Goal: Task Accomplishment & Management: Manage account settings

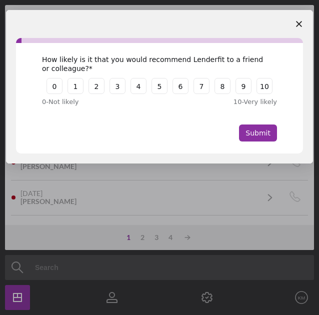
click at [301, 19] on span "Close survey" at bounding box center [299, 24] width 28 height 28
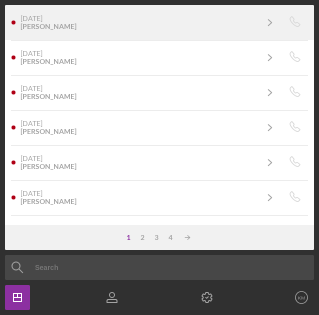
click at [229, 27] on div "1 day ago Daniele Tucker" at bounding box center [138, 22] width 237 height 16
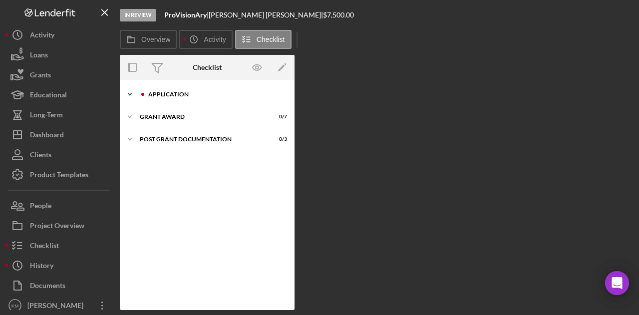
click at [178, 101] on div "Icon/Expander Application 2 / 17" at bounding box center [207, 94] width 175 height 20
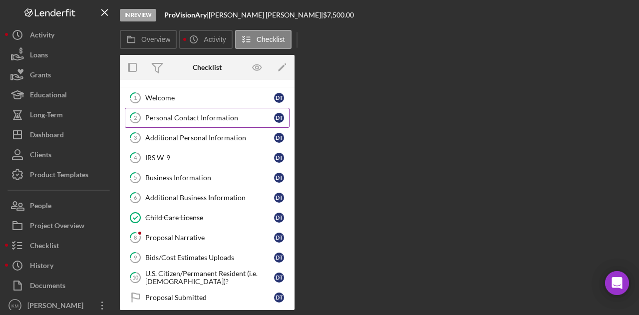
scroll to position [18, 0]
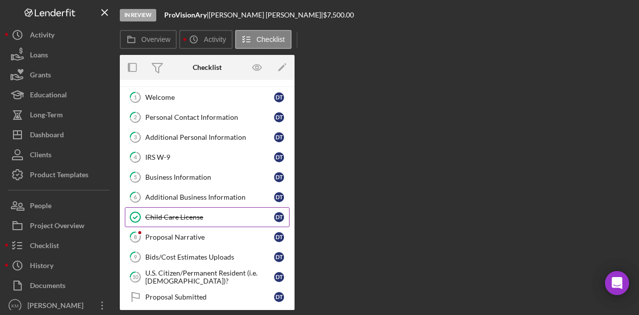
click at [174, 220] on link "Child Care License Child Care License D T" at bounding box center [207, 217] width 165 height 20
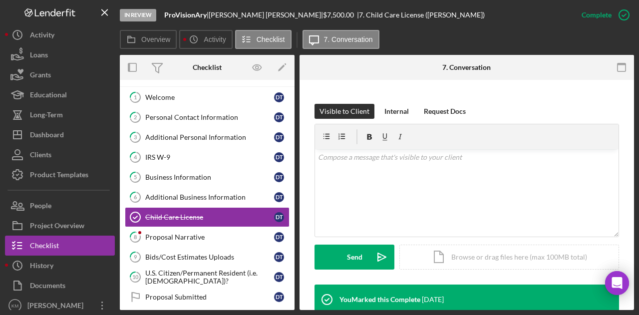
scroll to position [256, 0]
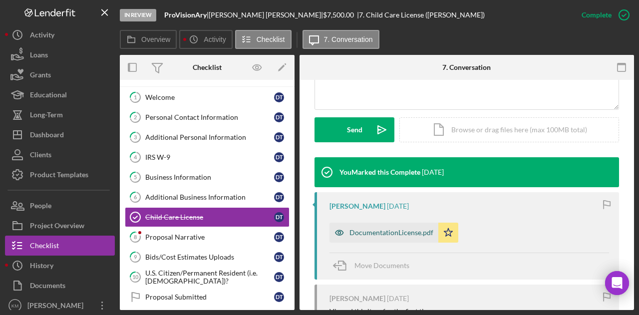
click at [381, 230] on div "DocumentationLicense.pdf" at bounding box center [392, 233] width 84 height 8
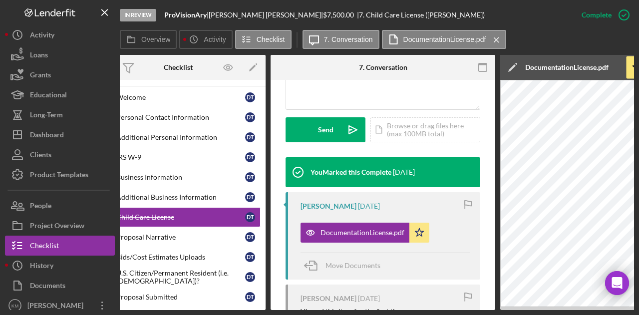
scroll to position [0, 0]
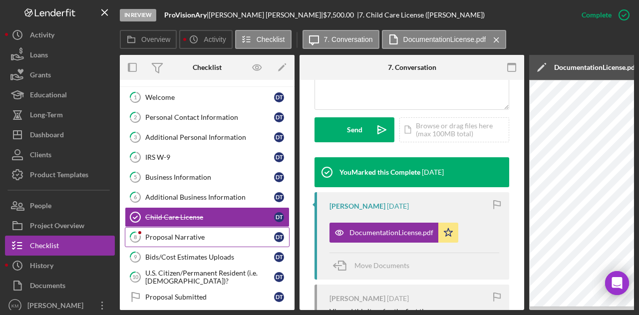
click at [232, 236] on div "Proposal Narrative" at bounding box center [209, 237] width 129 height 8
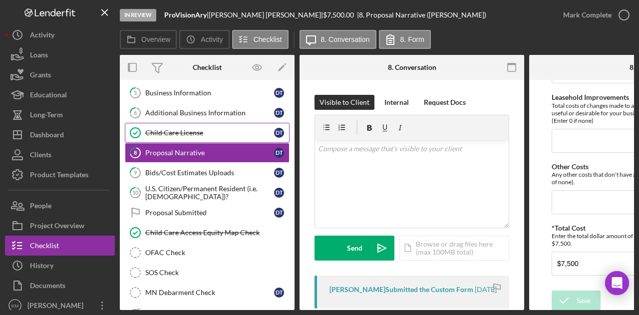
scroll to position [104, 0]
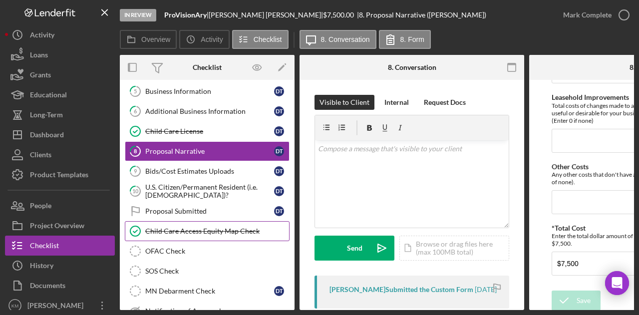
click at [195, 227] on div "Child Care Access Equity Map Check" at bounding box center [217, 231] width 144 height 8
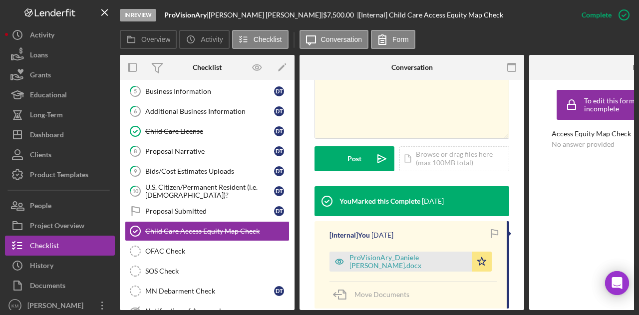
scroll to position [230, 0]
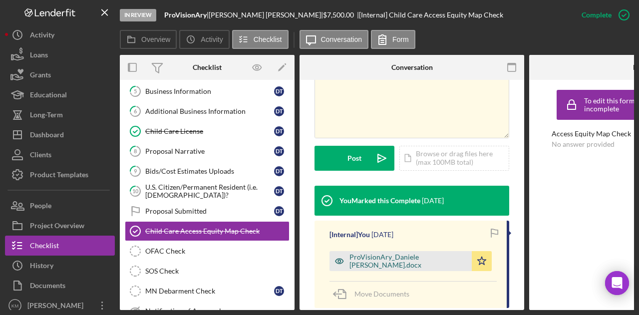
click at [394, 253] on div "ProVisionAry_Daniele Tucker.docx" at bounding box center [408, 261] width 117 height 16
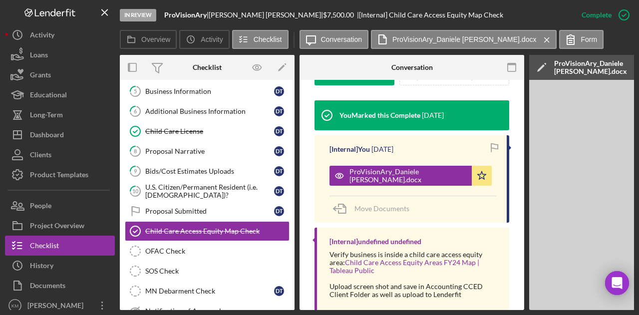
scroll to position [352, 0]
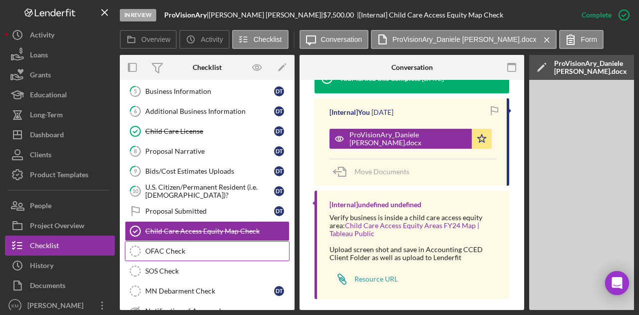
drag, startPoint x: 249, startPoint y: 224, endPoint x: 211, endPoint y: 248, distance: 44.5
click at [211, 248] on div "1 Welcome D T 2 Personal Contact Information D T 3 Additional Personal Informat…" at bounding box center [207, 173] width 175 height 345
click at [211, 248] on div "OFAC Check" at bounding box center [217, 251] width 144 height 8
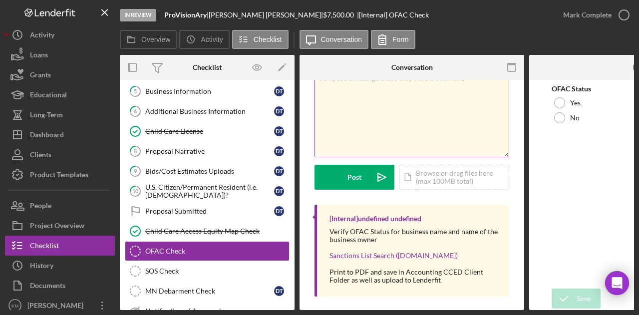
scroll to position [51, 0]
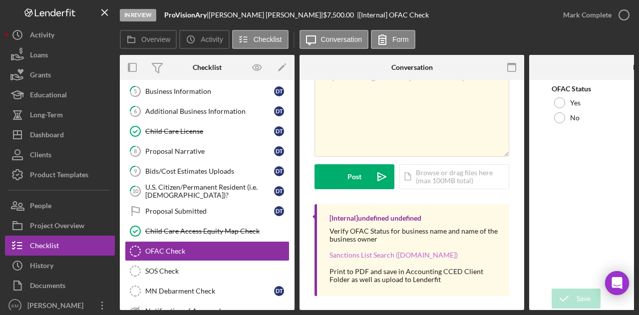
click at [386, 256] on link "Sanctions List Search ([DOMAIN_NAME])" at bounding box center [394, 255] width 128 height 8
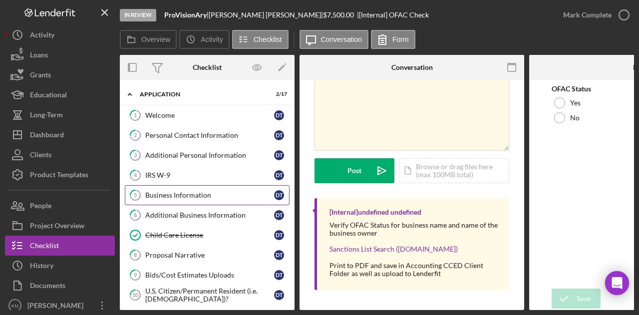
click at [202, 189] on link "5 Business Information D T" at bounding box center [207, 195] width 165 height 20
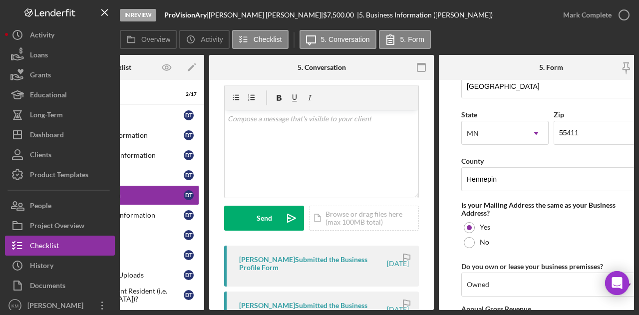
scroll to position [547, 0]
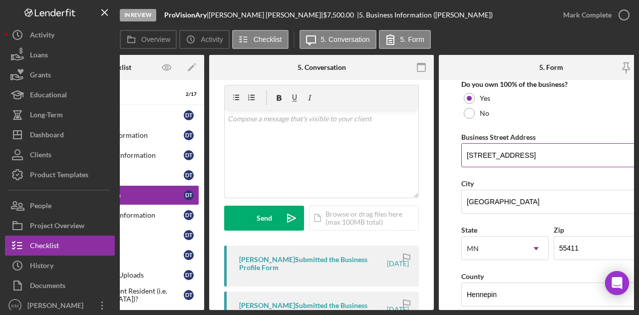
click at [515, 153] on input "2335 Upton Ave N" at bounding box center [552, 155] width 180 height 24
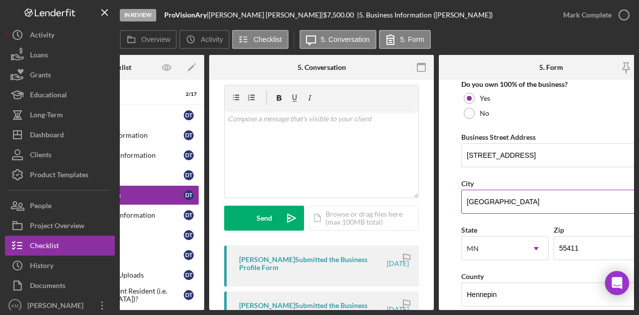
click at [483, 200] on input "[GEOGRAPHIC_DATA]" at bounding box center [552, 202] width 180 height 24
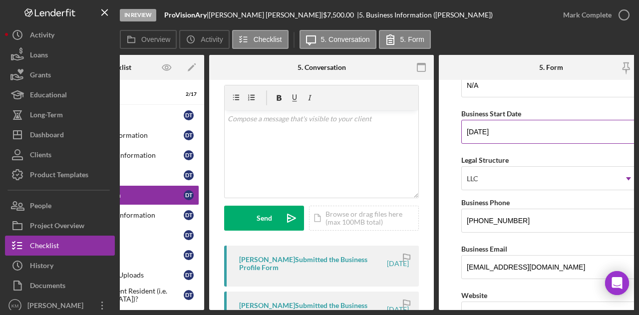
scroll to position [0, 0]
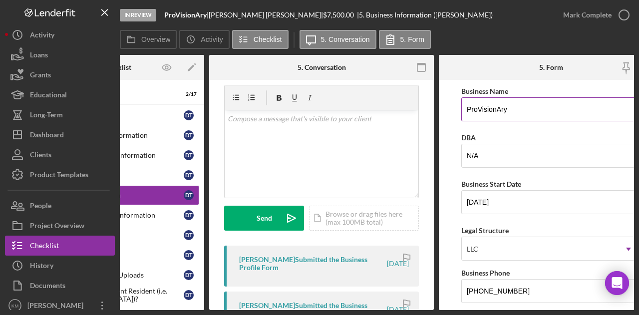
click at [490, 105] on input "ProVisionAry" at bounding box center [552, 109] width 180 height 24
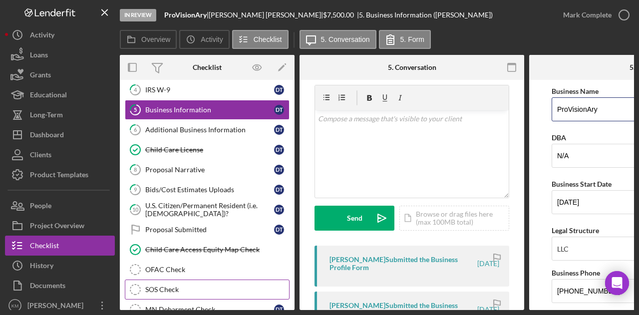
scroll to position [133, 0]
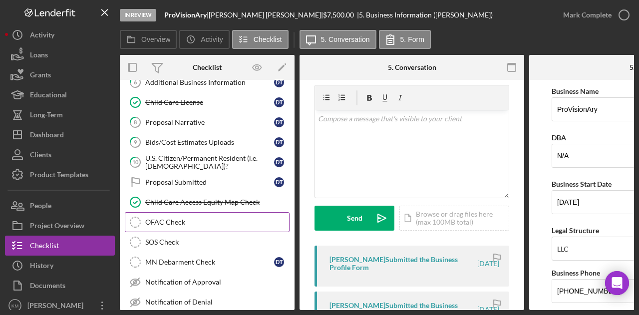
click at [180, 226] on link "OFAC Check OFAC Check" at bounding box center [207, 222] width 165 height 20
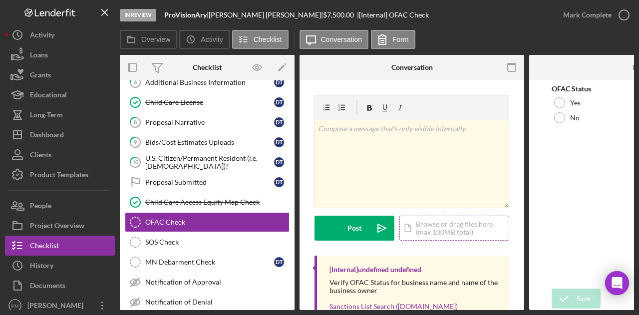
click at [429, 233] on div "Icon/Document Browse or drag files here (max 100MB total) Tap to choose files o…" at bounding box center [455, 228] width 110 height 25
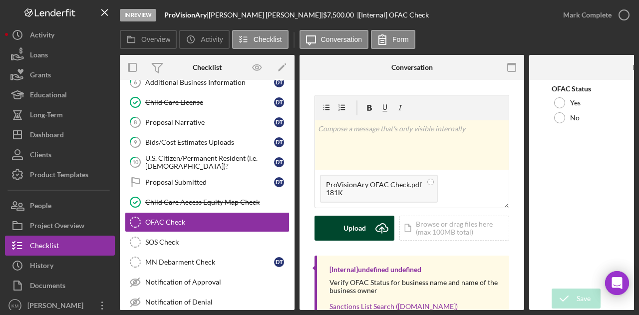
click at [364, 223] on div "Upload" at bounding box center [355, 228] width 22 height 25
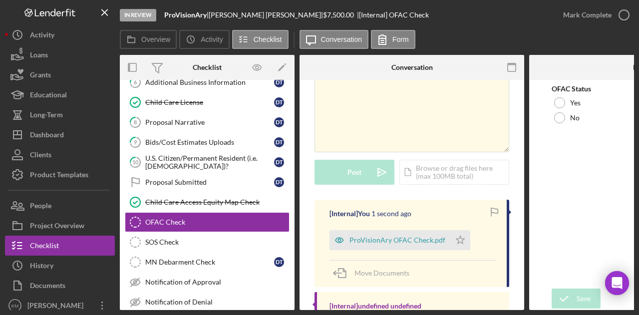
scroll to position [56, 0]
click at [228, 12] on div "Daniele Tucker |" at bounding box center [266, 15] width 114 height 8
copy div "Daniele Tucker |"
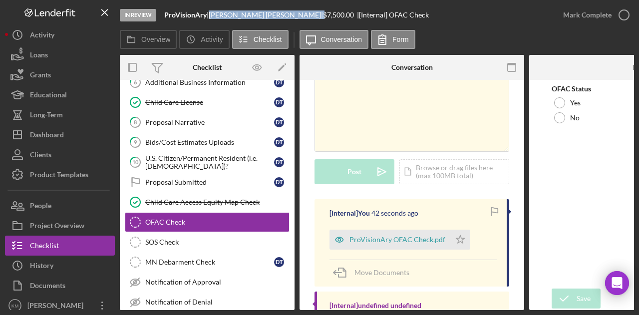
scroll to position [97, 0]
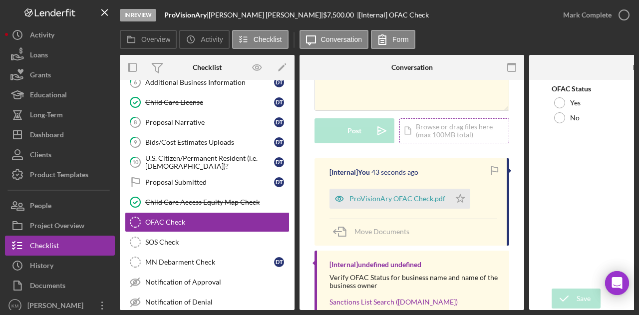
click at [423, 132] on div "Icon/Document Browse or drag files here (max 100MB total) Tap to choose files o…" at bounding box center [455, 130] width 110 height 25
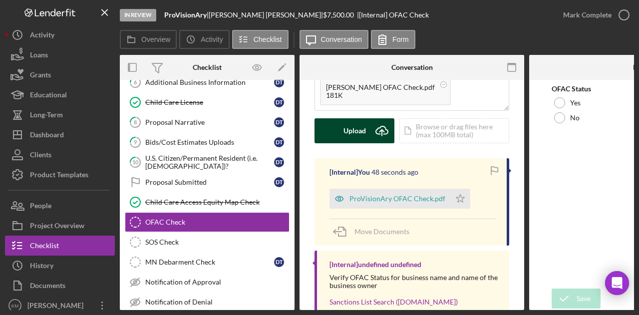
click at [351, 128] on div "Upload" at bounding box center [355, 130] width 22 height 25
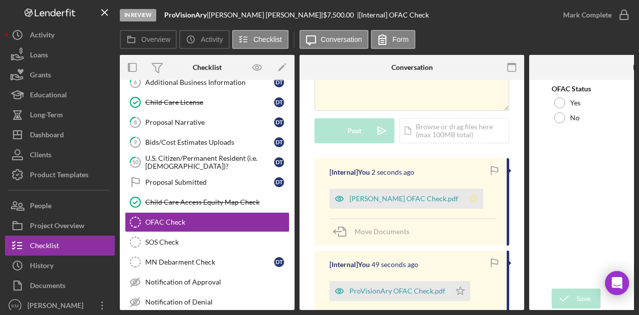
click at [464, 193] on icon "Icon/Star" at bounding box center [474, 199] width 20 height 20
click at [463, 289] on icon "Icon/Star" at bounding box center [461, 291] width 20 height 20
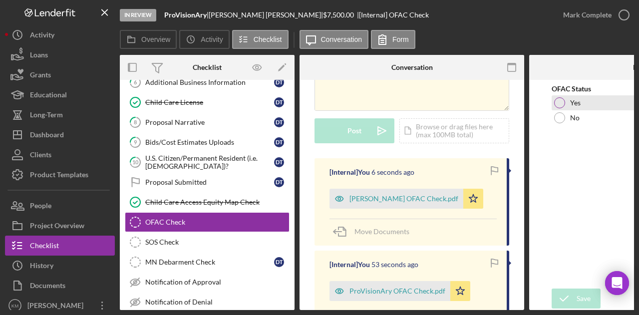
click at [563, 105] on div at bounding box center [560, 102] width 11 height 11
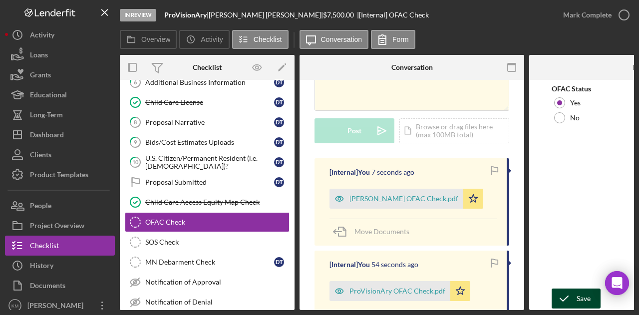
click at [585, 290] on div "Save" at bounding box center [584, 299] width 14 height 20
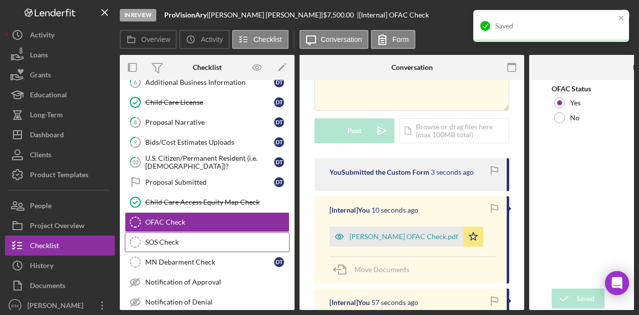
click at [227, 238] on div "SOS Check" at bounding box center [217, 242] width 144 height 8
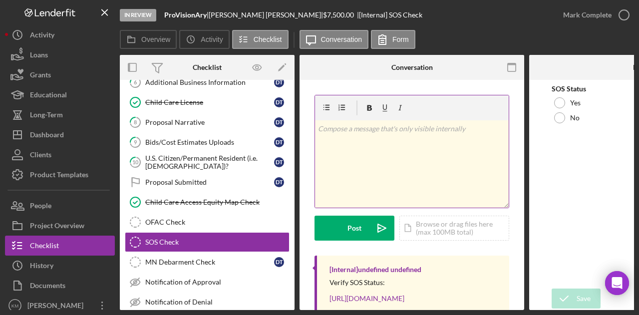
scroll to position [76, 0]
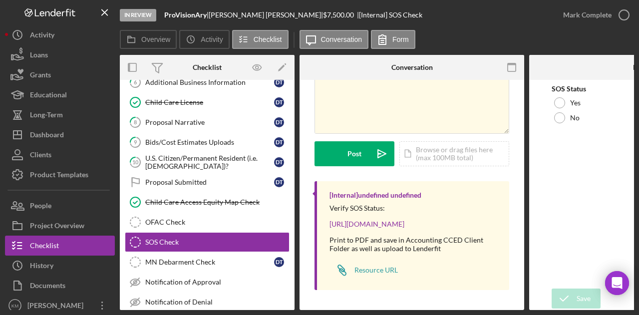
click at [184, 9] on div "In Review ProVisionAry | Daniele Tucker | $7,500.00 | [Internal] SOS Check" at bounding box center [337, 15] width 434 height 30
copy div "ProVisionAry |"
click at [433, 143] on div "Icon/Document Browse or drag files here (max 100MB total) Tap to choose files o…" at bounding box center [455, 153] width 110 height 25
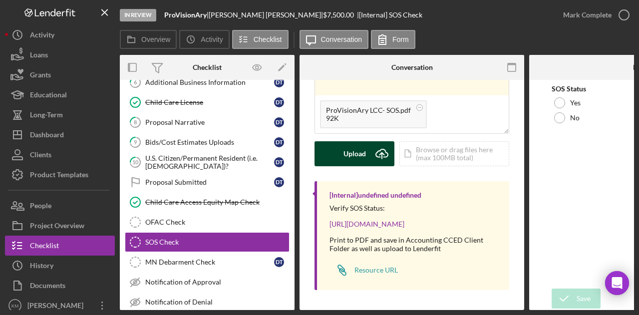
click at [365, 155] on div "Upload" at bounding box center [355, 153] width 22 height 25
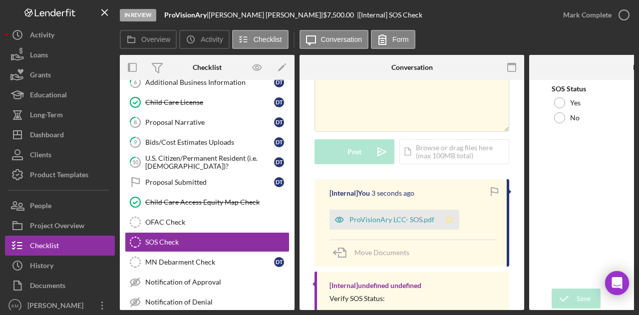
click at [450, 224] on icon "Icon/Star" at bounding box center [450, 220] width 20 height 20
click at [575, 100] on label "Yes" at bounding box center [576, 103] width 10 height 8
click at [577, 291] on div "Save" at bounding box center [584, 299] width 14 height 20
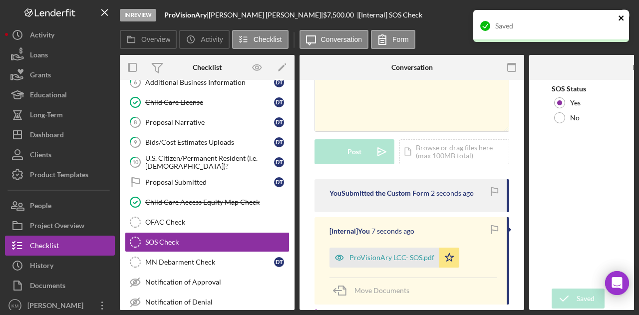
click at [619, 18] on icon "close" at bounding box center [621, 18] width 7 height 8
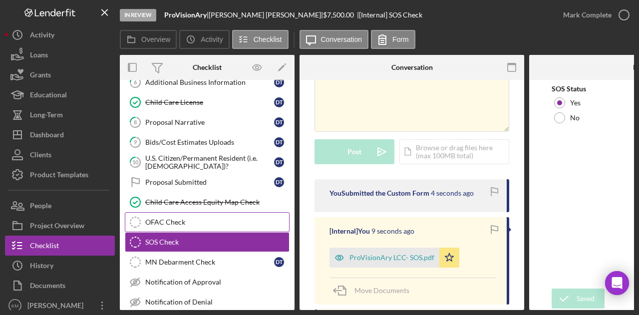
click at [212, 222] on link "OFAC Check OFAC Check" at bounding box center [207, 222] width 165 height 20
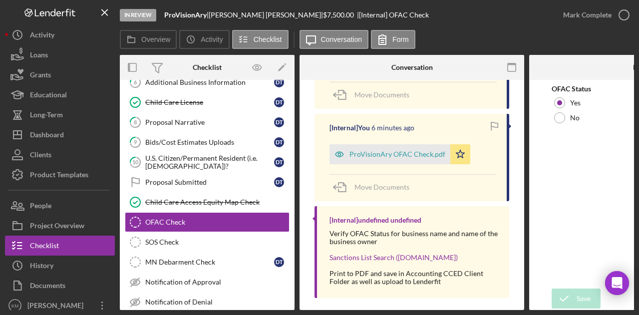
scroll to position [282, 0]
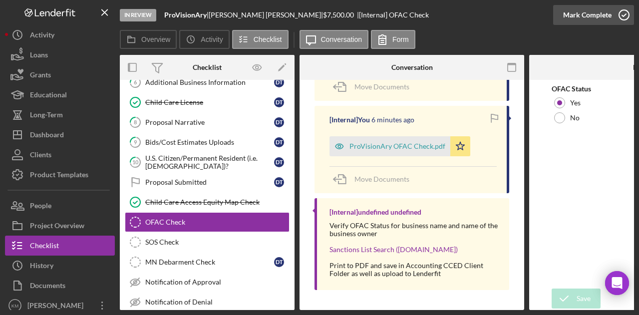
click at [593, 18] on div "Mark Complete" at bounding box center [588, 15] width 48 height 20
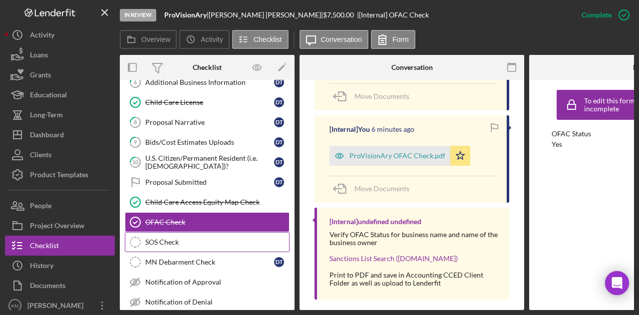
click at [180, 239] on div "SOS Check" at bounding box center [217, 242] width 144 height 8
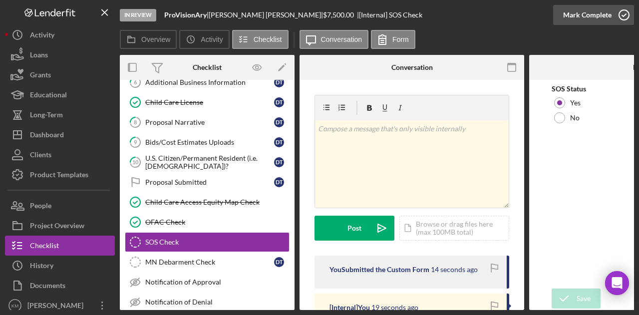
click at [608, 12] on div "Mark Complete" at bounding box center [588, 15] width 48 height 20
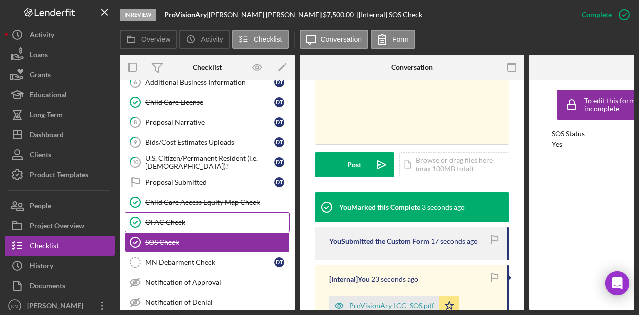
scroll to position [187, 0]
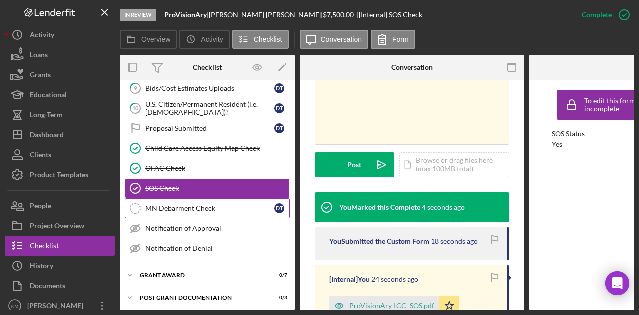
click at [179, 204] on div "MN Debarment Check" at bounding box center [209, 208] width 129 height 8
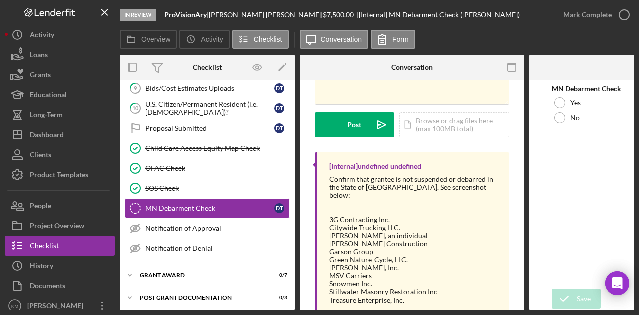
scroll to position [149, 0]
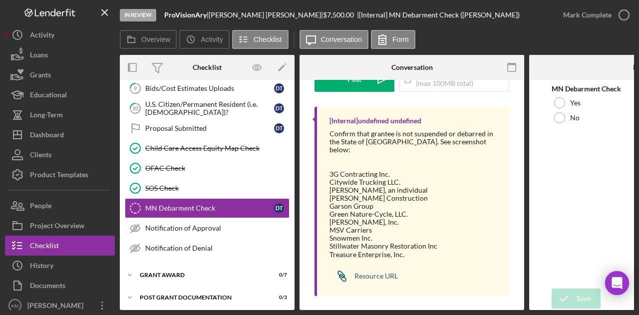
click at [381, 275] on link "Icon/Link Resource URL" at bounding box center [364, 276] width 68 height 20
click at [557, 106] on div at bounding box center [560, 102] width 11 height 11
click at [573, 296] on icon "submit" at bounding box center [564, 298] width 25 height 25
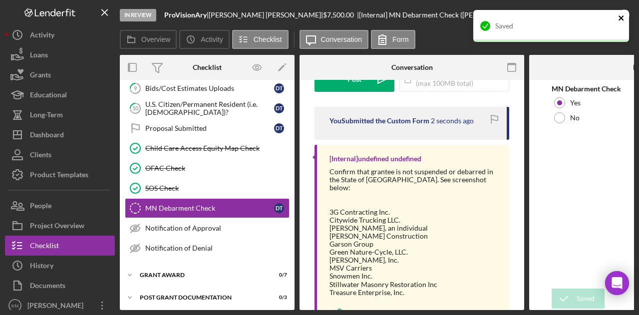
click at [620, 19] on icon "close" at bounding box center [621, 17] width 5 height 5
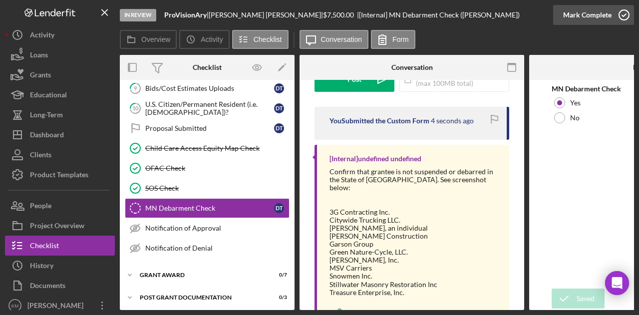
click at [621, 15] on icon "button" at bounding box center [624, 14] width 25 height 25
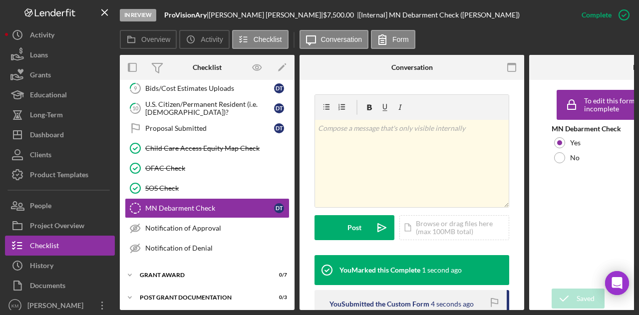
scroll to position [298, 0]
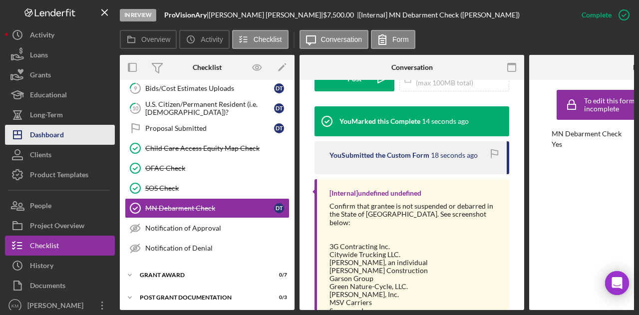
click at [60, 127] on div "Dashboard" at bounding box center [47, 136] width 34 height 22
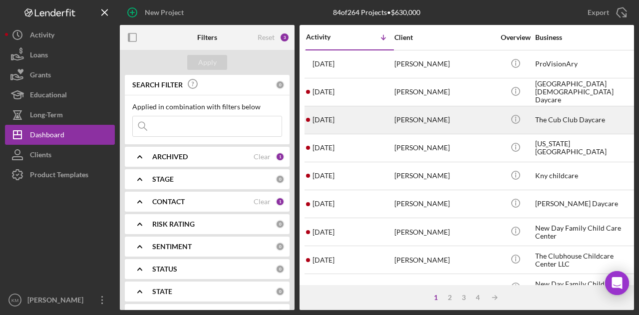
click at [421, 131] on div "[PERSON_NAME]" at bounding box center [445, 120] width 100 height 26
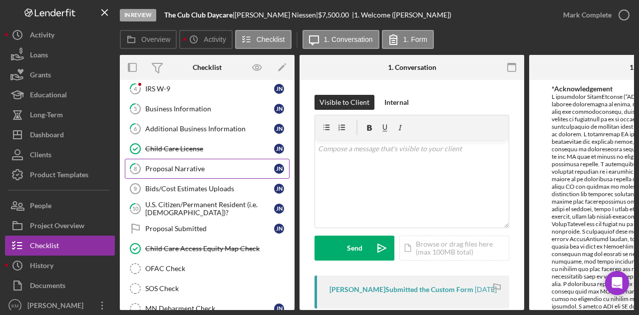
scroll to position [87, 0]
click at [209, 246] on div "Child Care Access Equity Map Check" at bounding box center [217, 248] width 144 height 8
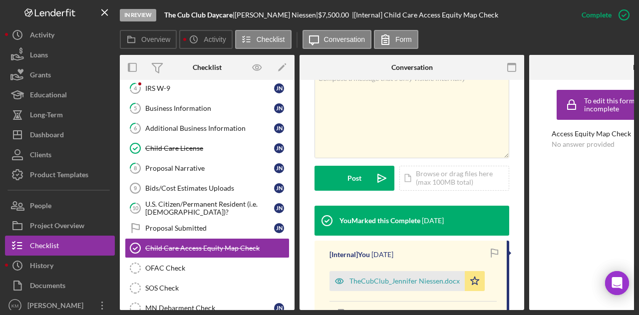
scroll to position [217, 0]
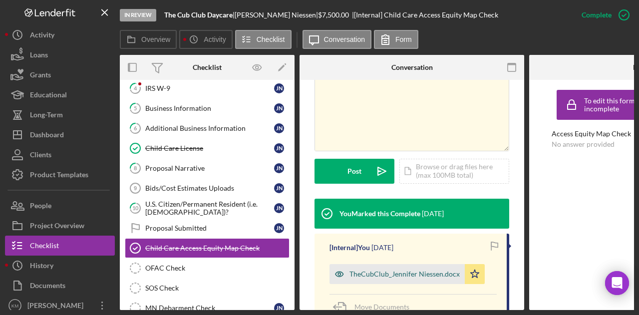
click at [371, 272] on div "TheCubClub_Jennifer Niessen.docx" at bounding box center [397, 274] width 135 height 20
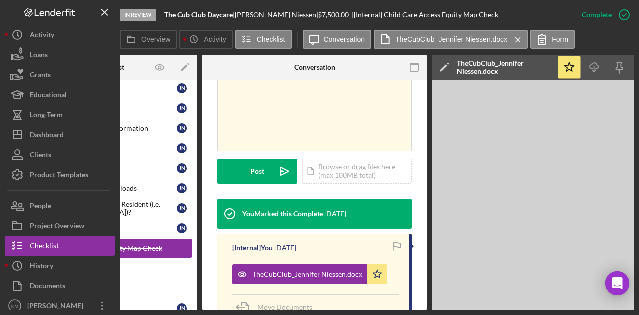
scroll to position [0, 0]
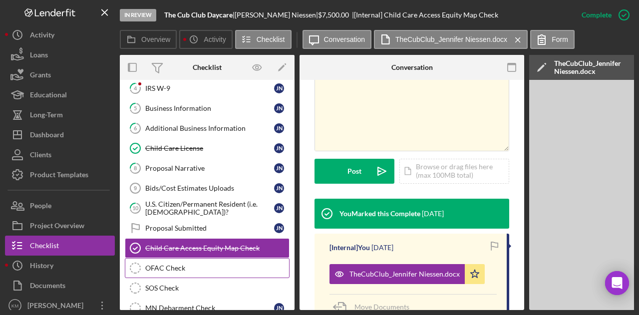
click at [202, 271] on link "OFAC Check OFAC Check" at bounding box center [207, 268] width 165 height 20
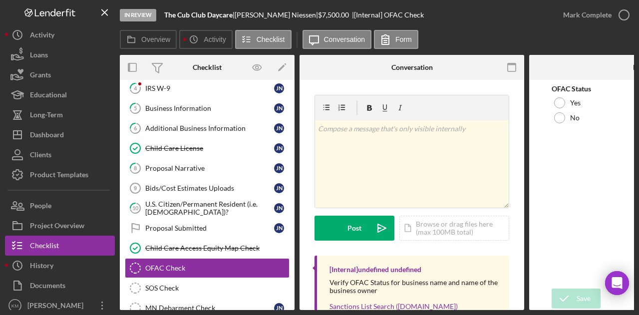
scroll to position [60, 0]
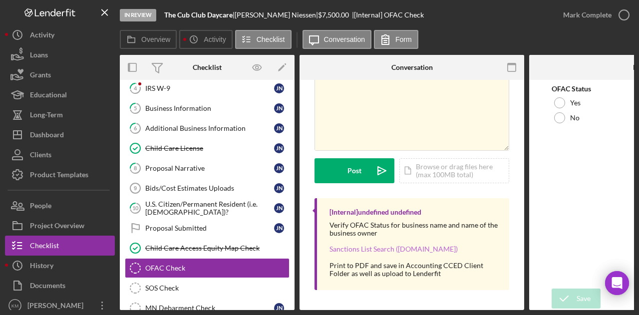
click at [363, 245] on link "Sanctions List Search ([DOMAIN_NAME])" at bounding box center [394, 249] width 128 height 8
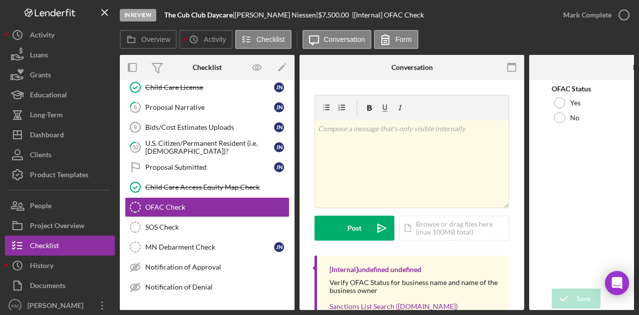
scroll to position [157, 0]
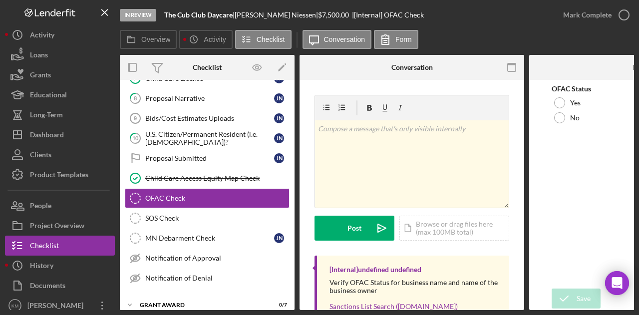
click at [262, 15] on div "[PERSON_NAME] |" at bounding box center [276, 15] width 83 height 8
copy div "[PERSON_NAME] |"
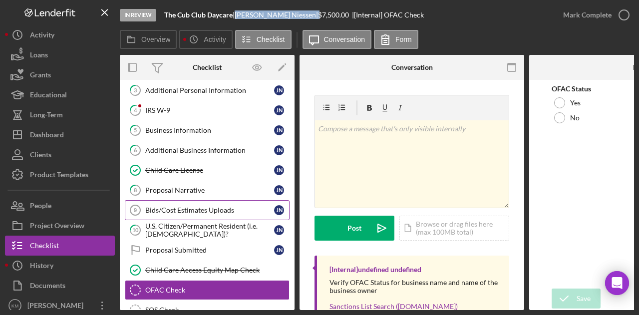
scroll to position [64, 0]
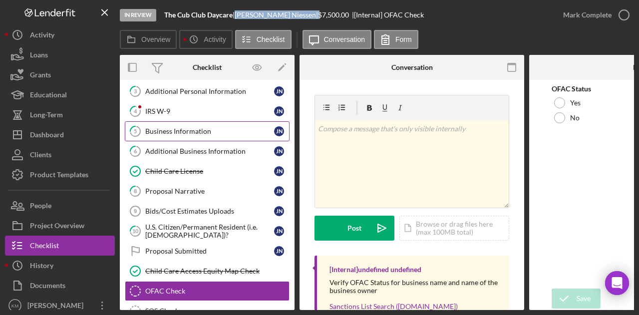
click at [201, 127] on div "Business Information" at bounding box center [209, 131] width 129 height 8
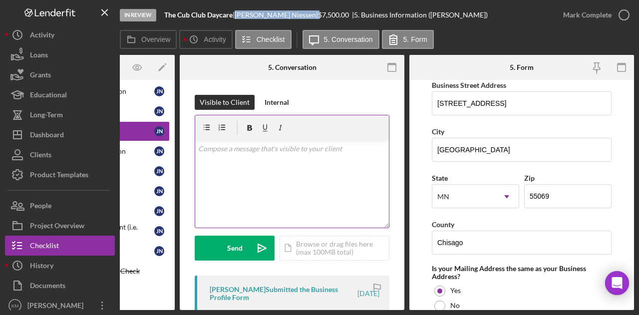
scroll to position [605, 0]
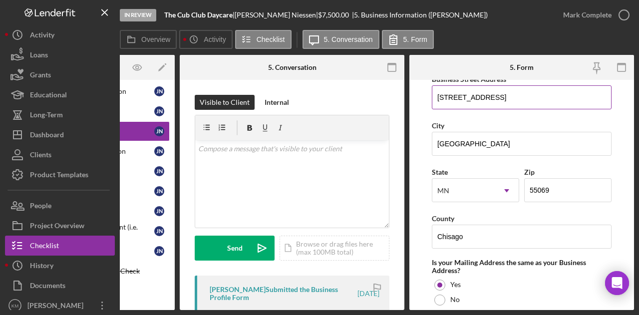
click at [467, 90] on input "[STREET_ADDRESS]" at bounding box center [522, 97] width 180 height 24
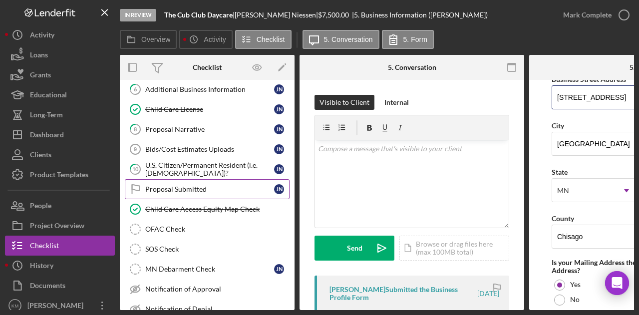
scroll to position [127, 0]
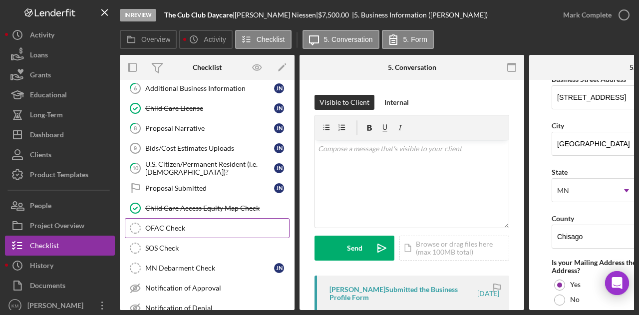
click at [170, 224] on div "OFAC Check" at bounding box center [217, 228] width 144 height 8
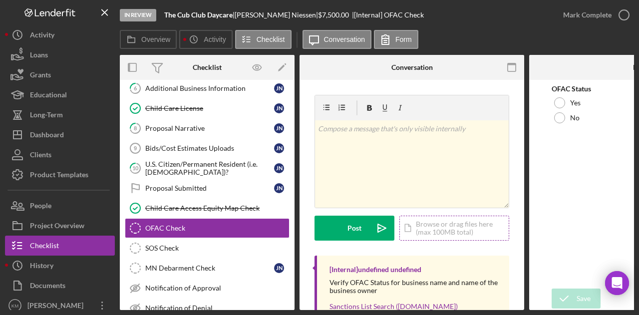
click at [453, 235] on div "Icon/Document Browse or drag files here (max 100MB total) Tap to choose files o…" at bounding box center [455, 228] width 110 height 25
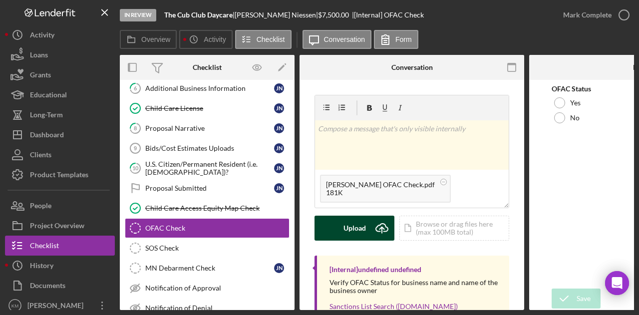
click at [373, 218] on icon "Icon/Upload" at bounding box center [382, 228] width 25 height 25
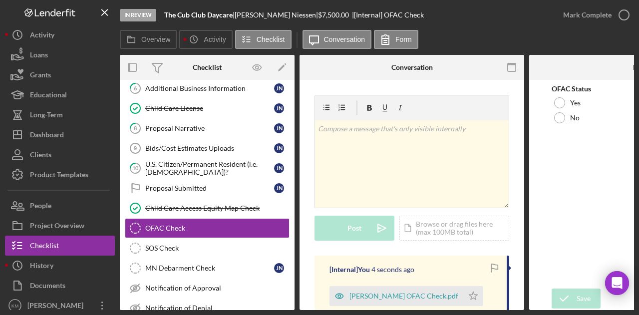
click at [215, 15] on b "The Cub Club Daycare" at bounding box center [198, 14] width 68 height 8
copy div "The Cub Club Daycare |"
click at [429, 223] on div "Icon/Document Browse or drag files here (max 100MB total) Tap to choose files o…" at bounding box center [455, 228] width 110 height 25
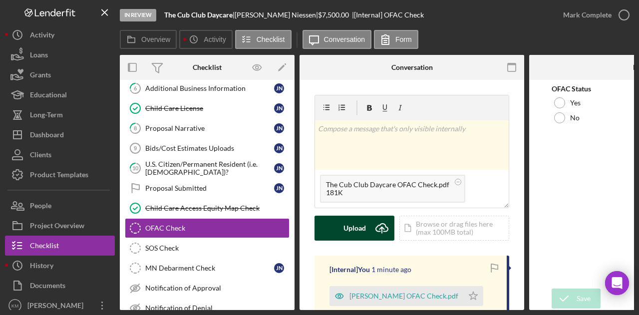
click at [374, 229] on icon "Icon/Upload" at bounding box center [382, 228] width 25 height 25
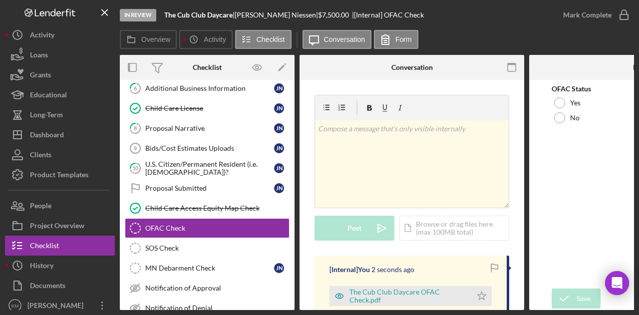
scroll to position [34, 0]
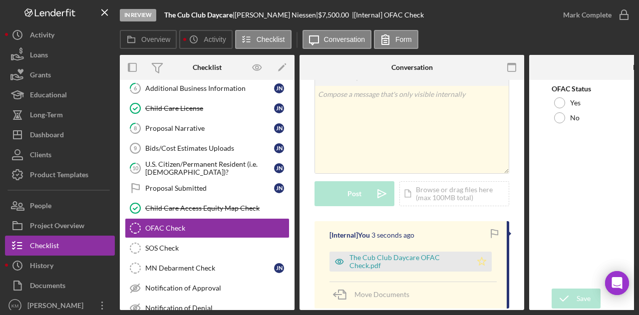
click at [479, 265] on icon "Icon/Star" at bounding box center [482, 262] width 20 height 20
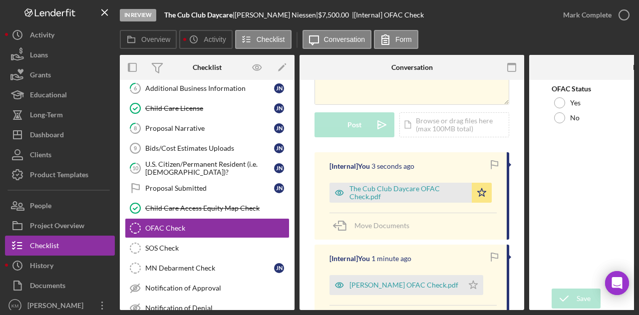
scroll to position [105, 0]
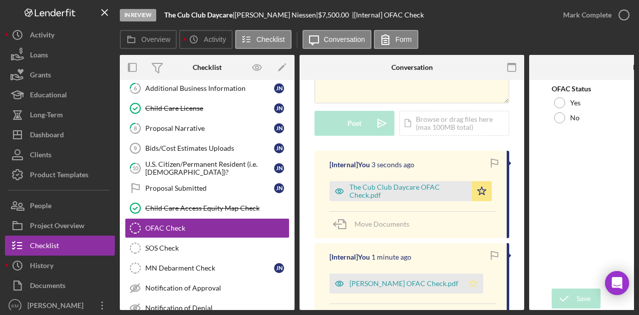
click at [474, 278] on icon "Icon/Star" at bounding box center [474, 284] width 20 height 20
click at [571, 100] on label "Yes" at bounding box center [576, 103] width 10 height 8
click at [596, 299] on button "Save" at bounding box center [576, 299] width 49 height 20
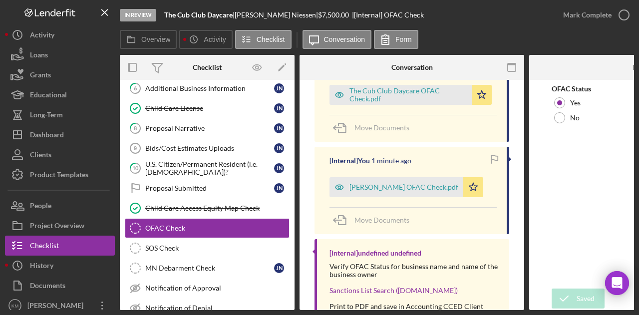
scroll to position [240, 0]
click at [612, 14] on icon "button" at bounding box center [624, 14] width 25 height 25
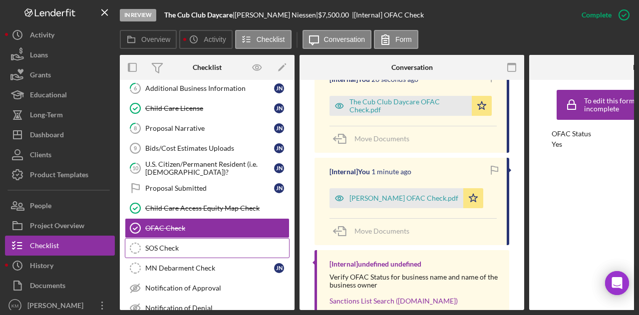
click at [151, 244] on div "SOS Check" at bounding box center [217, 248] width 144 height 8
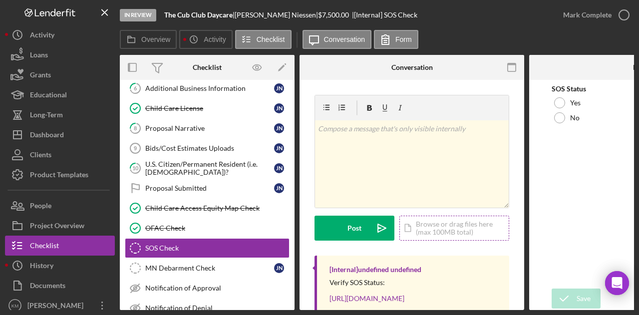
click at [437, 224] on div "Icon/Document Browse or drag files here (max 100MB total) Tap to choose files o…" at bounding box center [455, 228] width 110 height 25
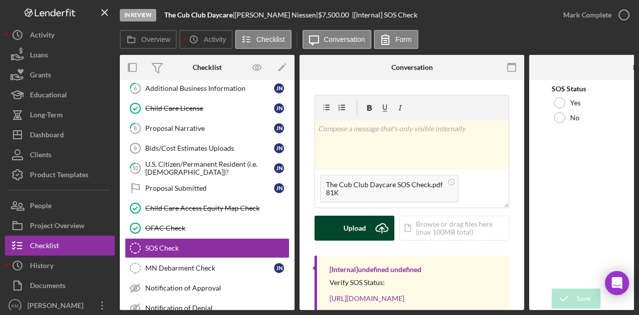
click at [359, 232] on div "Upload" at bounding box center [355, 228] width 22 height 25
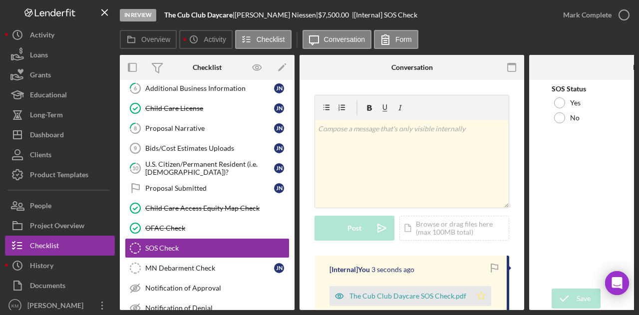
click at [487, 292] on icon "Icon/Star" at bounding box center [482, 296] width 20 height 20
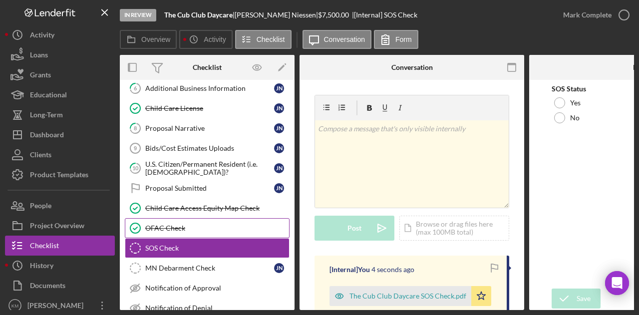
click at [219, 230] on link "OFAC Check OFAC Check" at bounding box center [207, 228] width 165 height 20
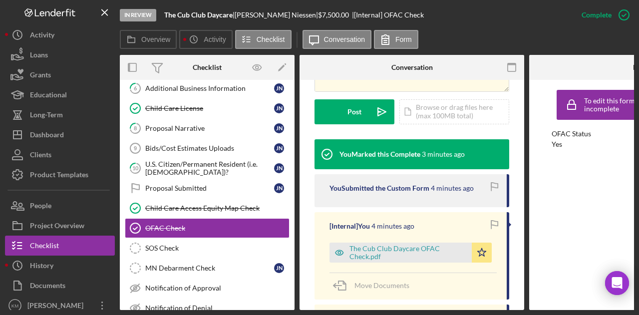
scroll to position [344, 0]
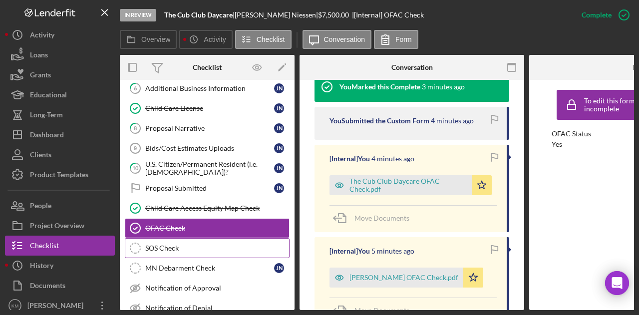
click at [186, 244] on div "SOS Check" at bounding box center [217, 248] width 144 height 8
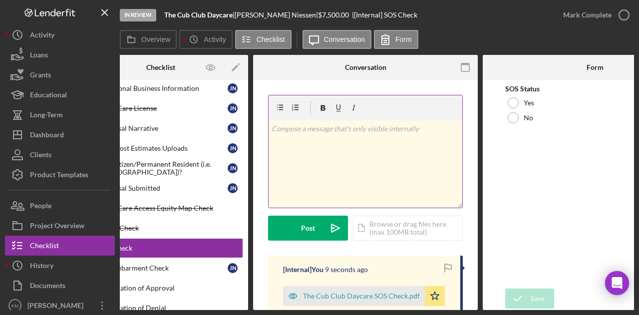
scroll to position [0, 47]
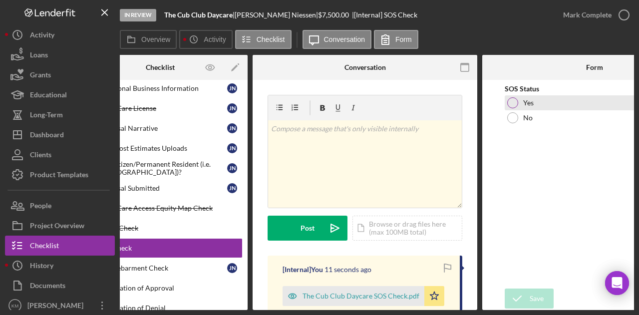
click at [530, 101] on label "Yes" at bounding box center [529, 103] width 10 height 8
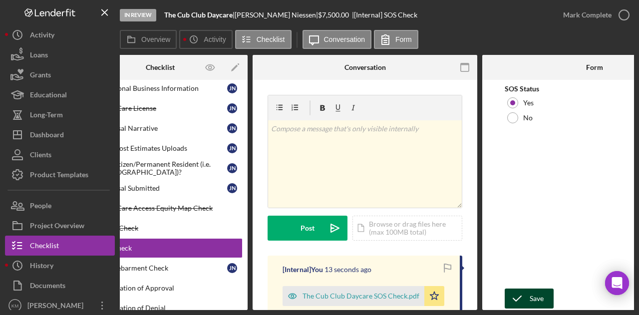
click at [530, 294] on div "Save" at bounding box center [537, 299] width 14 height 20
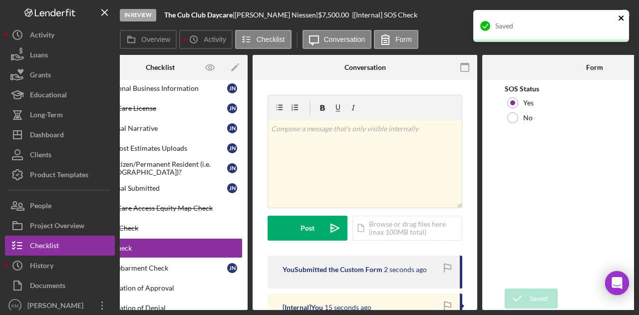
click at [622, 18] on icon "close" at bounding box center [621, 17] width 5 height 5
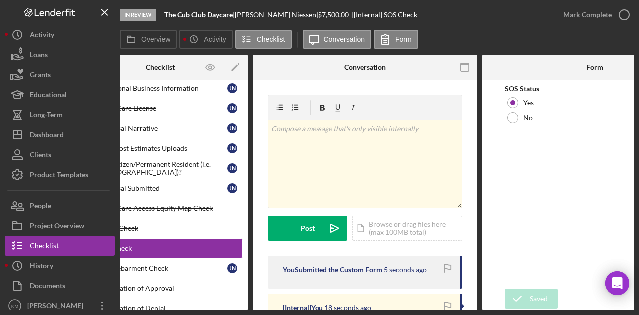
click at [0, 0] on icon "button" at bounding box center [0, 0] width 0 height 0
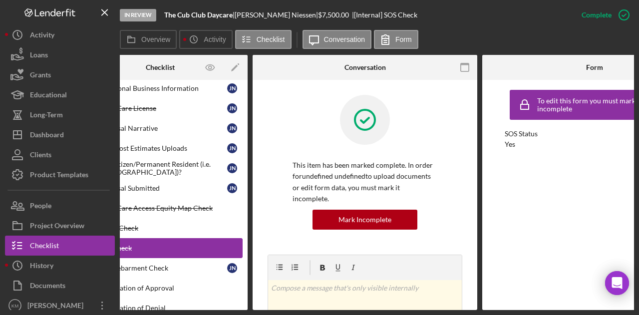
scroll to position [0, 0]
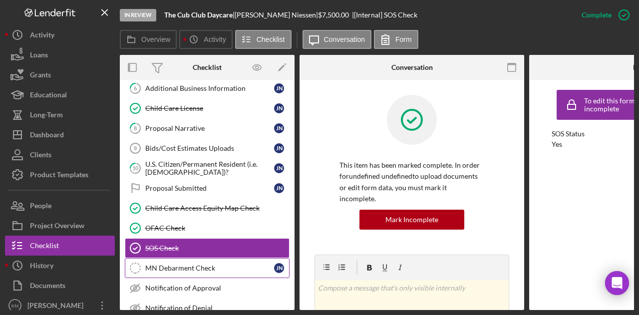
click at [221, 258] on link "MN Debarment Check MN Debarment Check J N" at bounding box center [207, 268] width 165 height 20
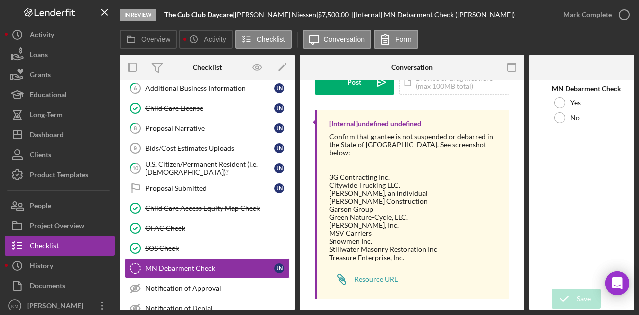
scroll to position [149, 0]
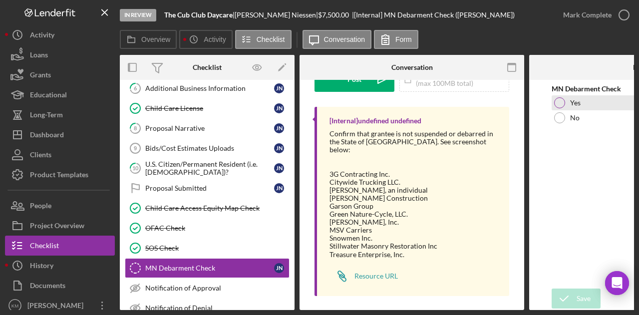
click at [574, 101] on label "Yes" at bounding box center [576, 103] width 10 height 8
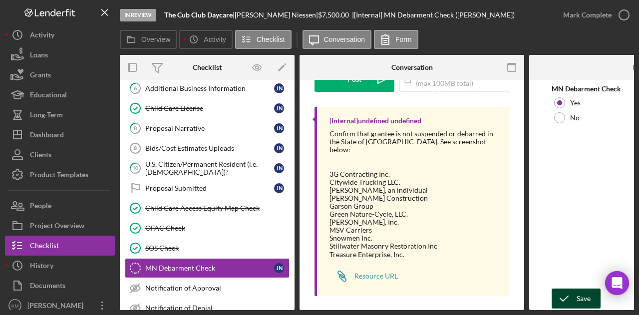
click at [579, 292] on div "Save" at bounding box center [584, 299] width 14 height 20
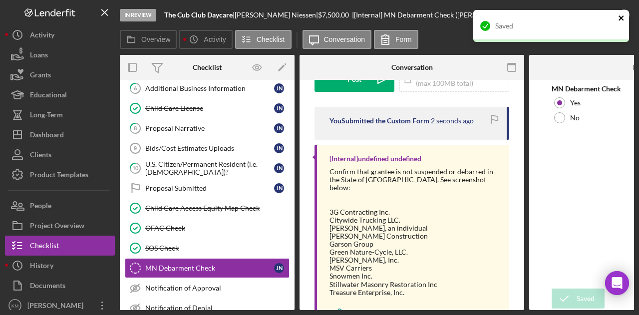
click at [624, 16] on icon "close" at bounding box center [621, 18] width 7 height 8
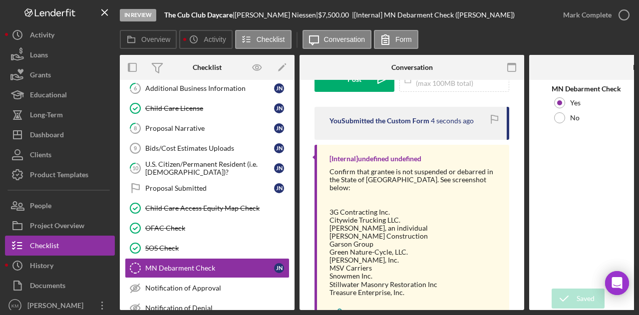
click at [0, 0] on icon "button" at bounding box center [0, 0] width 0 height 0
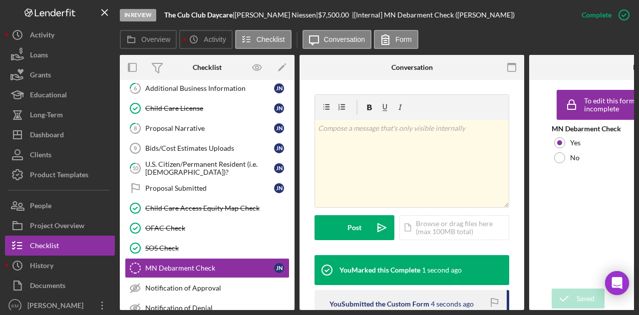
scroll to position [298, 0]
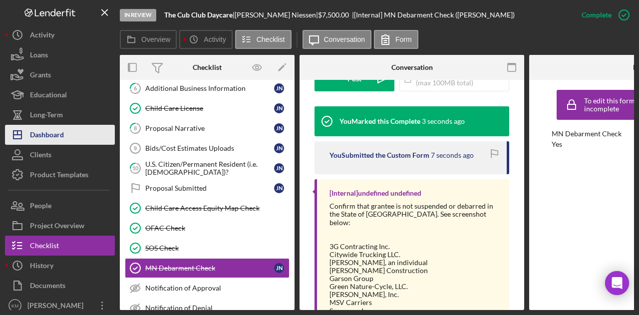
click at [56, 139] on div "Dashboard" at bounding box center [47, 136] width 34 height 22
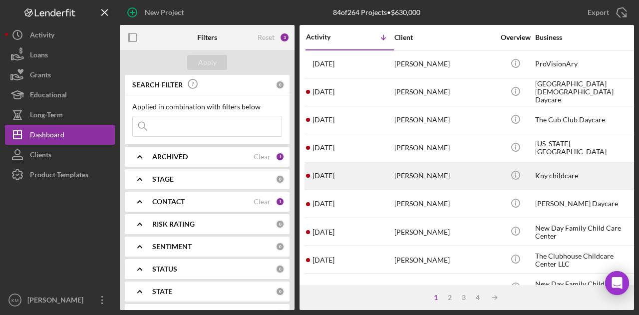
click at [421, 171] on div "[PERSON_NAME]" at bounding box center [445, 176] width 100 height 26
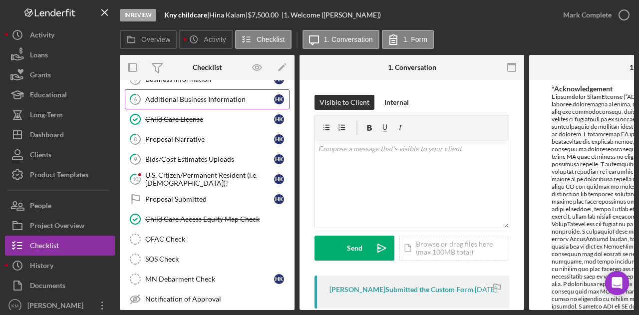
scroll to position [116, 0]
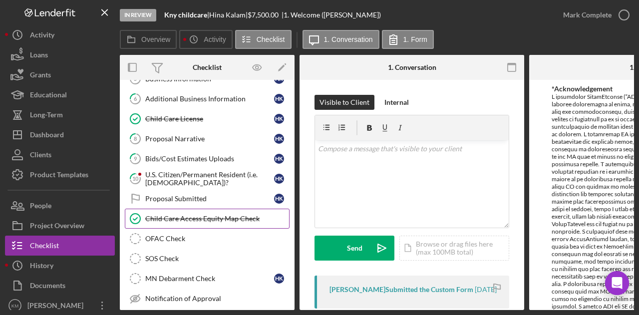
click at [200, 210] on link "Child Care Access Equity Map Check Child Care Access Equity Map Check" at bounding box center [207, 219] width 165 height 20
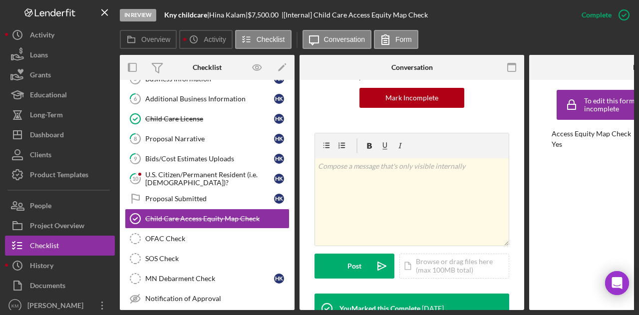
scroll to position [235, 0]
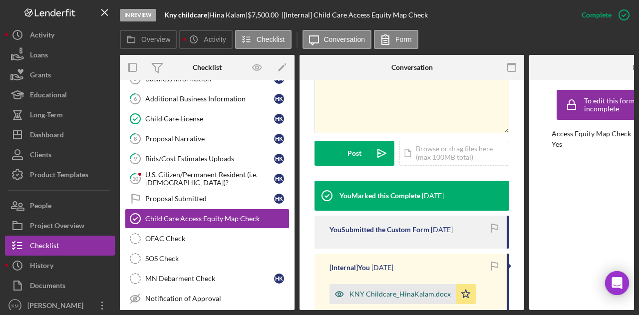
click at [406, 284] on div "KNY Childcare_HinaKalam.docx" at bounding box center [393, 294] width 126 height 20
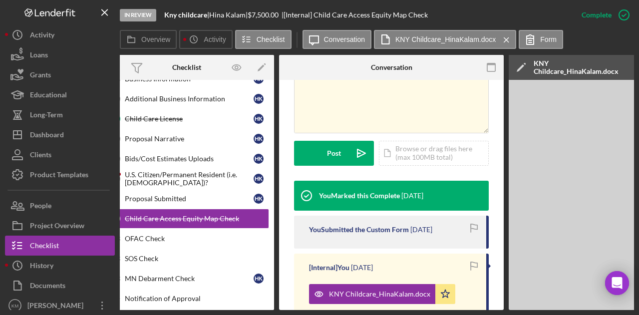
scroll to position [0, 0]
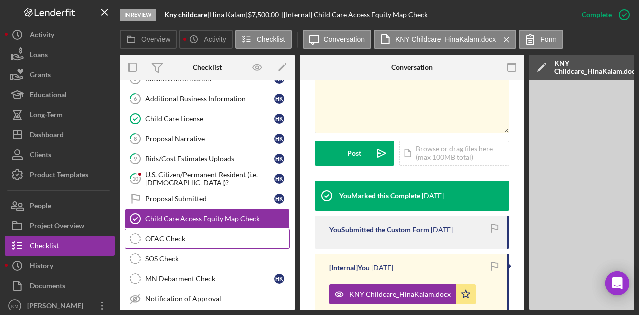
click at [232, 229] on link "OFAC Check OFAC Check" at bounding box center [207, 239] width 165 height 20
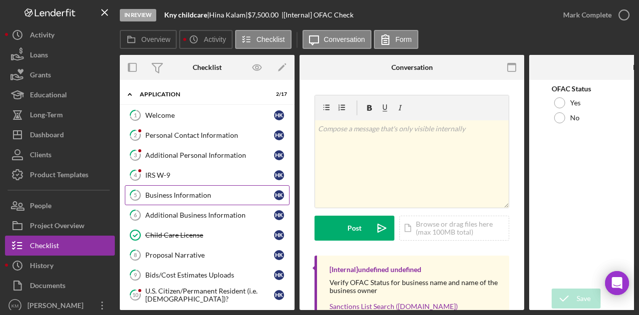
click at [201, 196] on div "Business Information" at bounding box center [209, 195] width 129 height 8
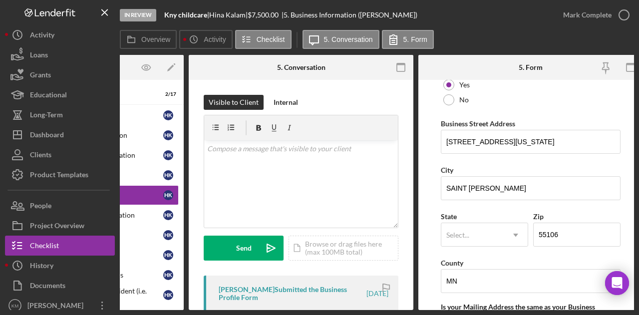
scroll to position [570, 0]
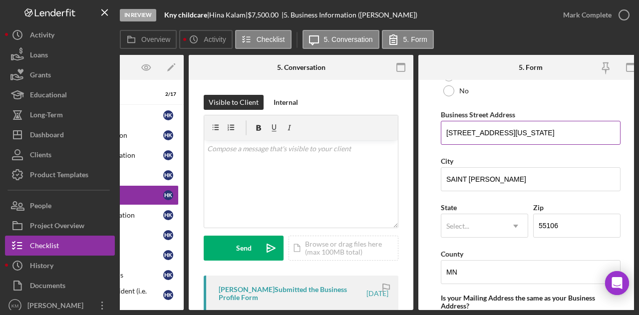
click at [474, 131] on input "[STREET_ADDRESS][US_STATE]" at bounding box center [531, 133] width 180 height 24
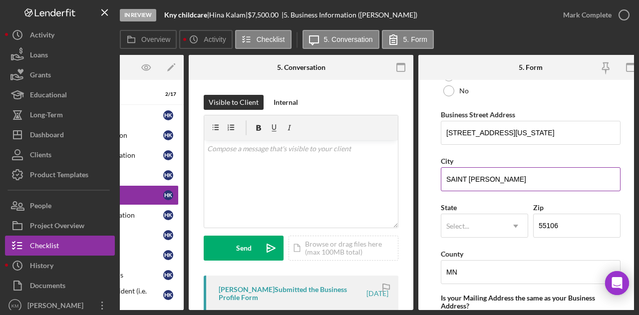
click at [473, 170] on input "SAINT [PERSON_NAME]" at bounding box center [531, 179] width 180 height 24
click at [241, 15] on div "[PERSON_NAME] |" at bounding box center [228, 15] width 38 height 8
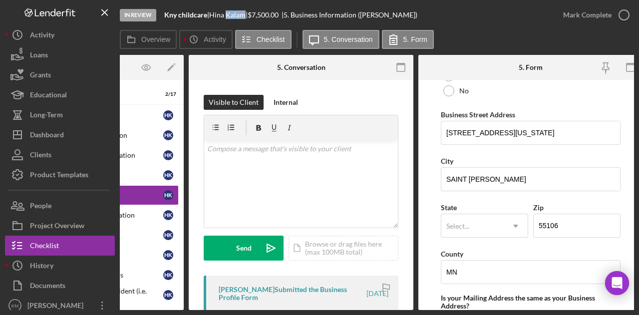
click at [241, 15] on div "[PERSON_NAME] |" at bounding box center [228, 15] width 38 height 8
copy div "[PERSON_NAME] |"
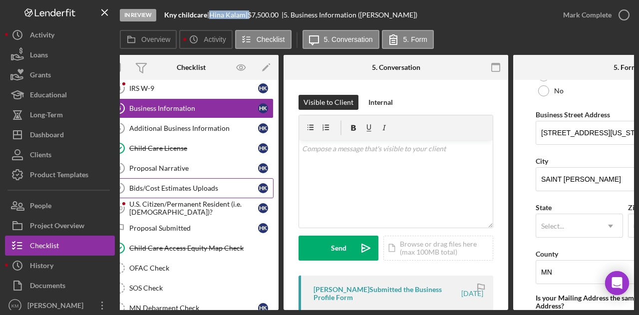
scroll to position [0, 0]
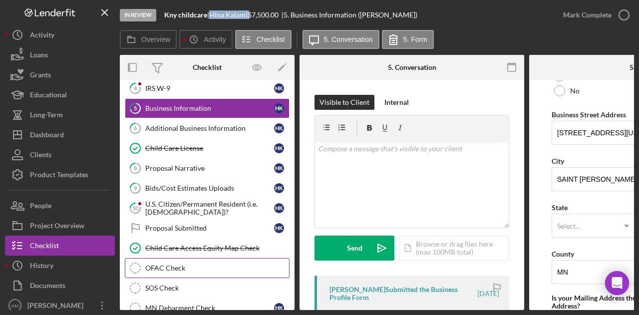
click at [182, 264] on div "OFAC Check" at bounding box center [217, 268] width 144 height 8
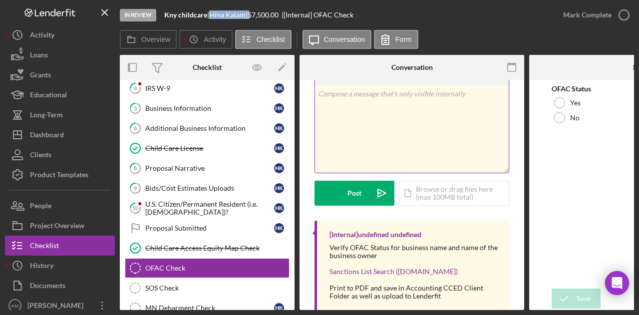
scroll to position [59, 0]
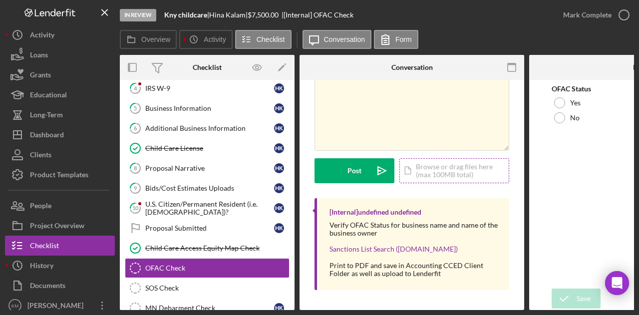
click at [421, 169] on div "Icon/Document Browse or drag files here (max 100MB total) Tap to choose files o…" at bounding box center [455, 170] width 110 height 25
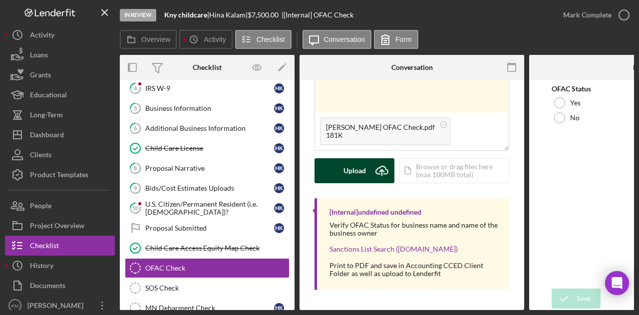
click at [355, 165] on div "Upload" at bounding box center [355, 170] width 22 height 25
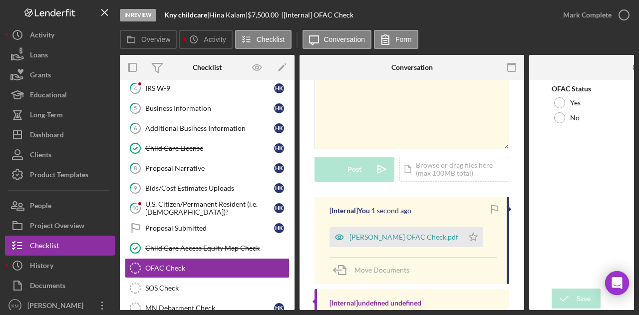
click at [173, 11] on b "Kny childcare" at bounding box center [185, 14] width 43 height 8
click at [179, 12] on b "Kny childcare" at bounding box center [185, 14] width 43 height 8
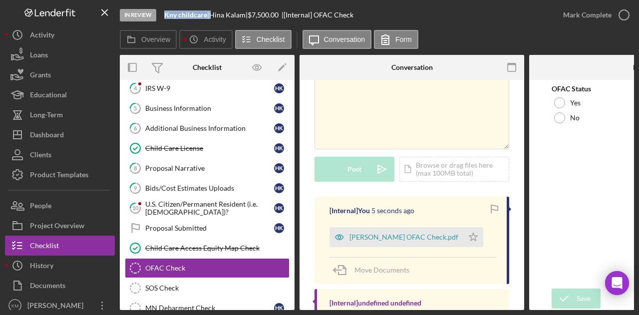
click at [179, 12] on b "Kny childcare" at bounding box center [185, 14] width 43 height 8
copy div "Kny childcare |"
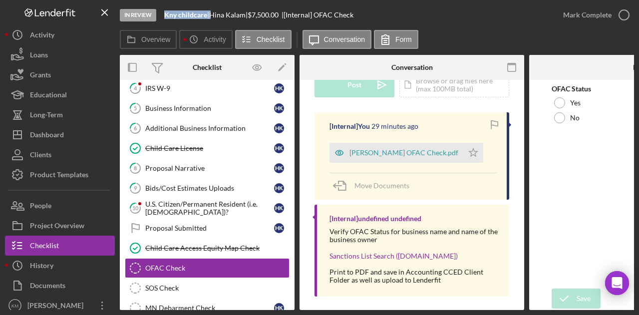
scroll to position [128, 0]
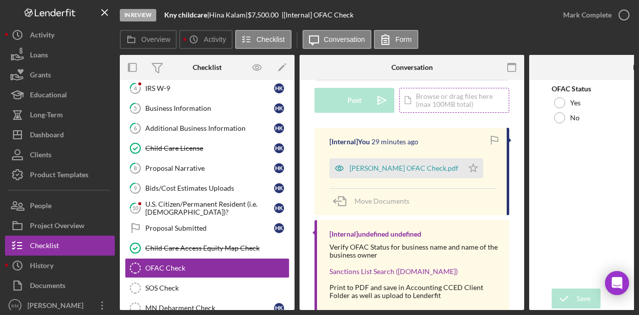
click at [439, 103] on div "Icon/Document Browse or drag files here (max 100MB total) Tap to choose files o…" at bounding box center [455, 100] width 110 height 25
click at [428, 102] on div "Icon/Document Browse or drag files here (max 100MB total) Tap to choose files o…" at bounding box center [455, 100] width 110 height 25
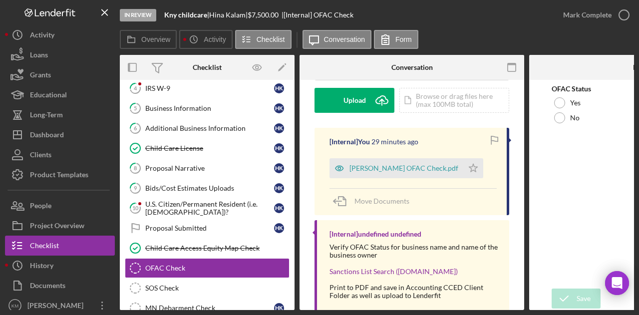
scroll to position [0, 0]
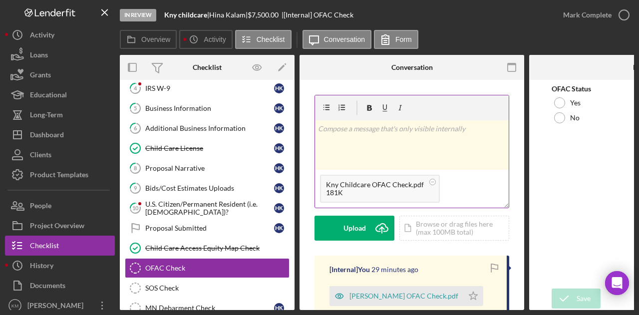
click at [356, 190] on div "181K" at bounding box center [375, 193] width 98 height 8
click at [430, 182] on circle at bounding box center [433, 182] width 6 height 6
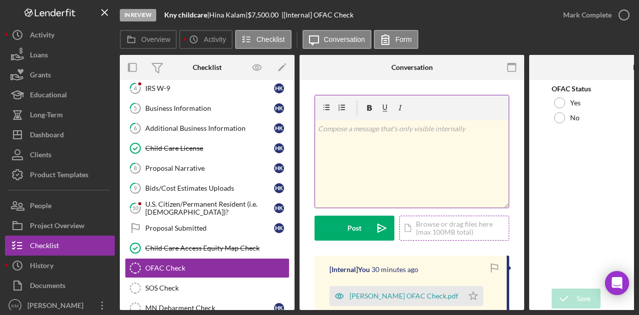
click at [430, 237] on div "Icon/Document Browse or drag files here (max 100MB total) Tap to choose files o…" at bounding box center [455, 228] width 110 height 25
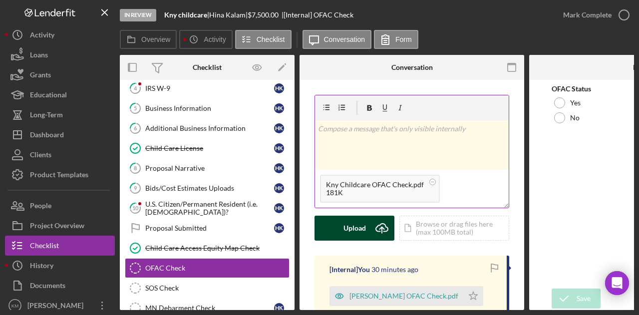
click at [374, 224] on icon "Icon/Upload" at bounding box center [382, 228] width 25 height 25
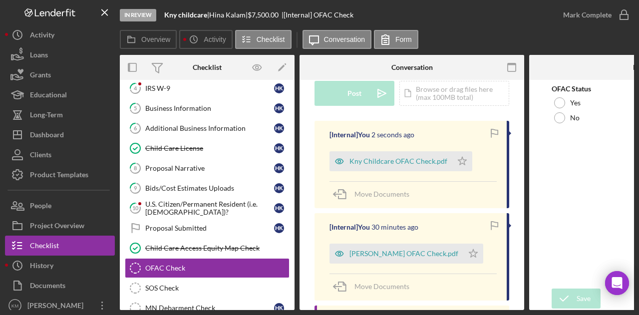
scroll to position [140, 0]
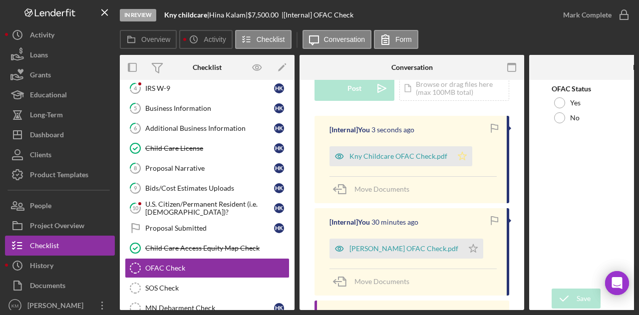
click at [462, 150] on icon "Icon/Star" at bounding box center [463, 156] width 20 height 20
click at [464, 245] on icon "Icon/Star" at bounding box center [474, 249] width 20 height 20
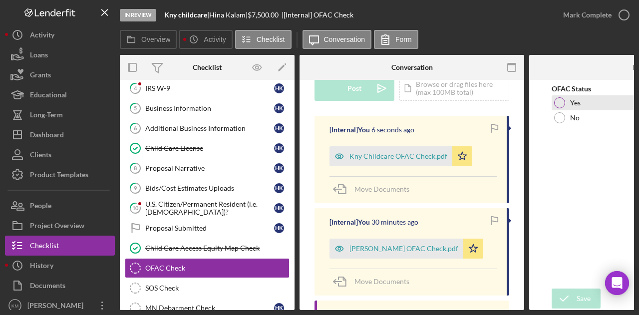
click at [564, 104] on div at bounding box center [560, 102] width 11 height 11
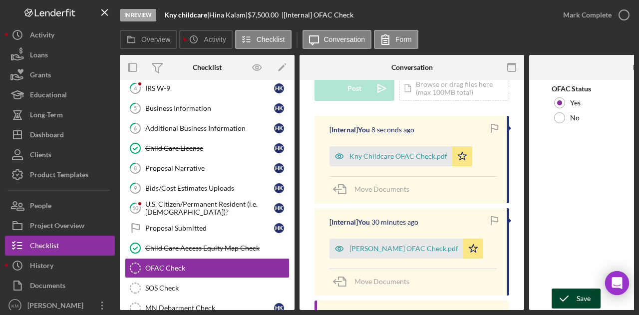
click at [569, 288] on icon "submit" at bounding box center [564, 298] width 25 height 25
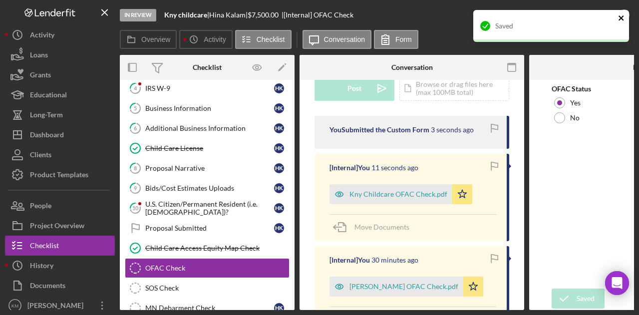
click at [621, 16] on icon "close" at bounding box center [621, 18] width 7 height 8
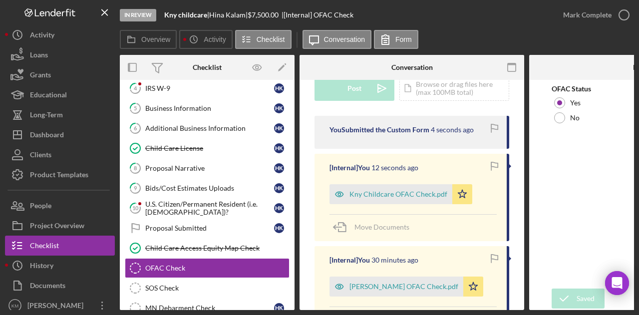
click at [608, 14] on div "Mark Complete" at bounding box center [588, 15] width 48 height 20
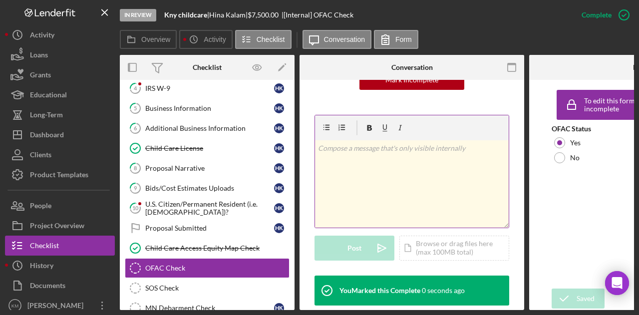
scroll to position [288, 0]
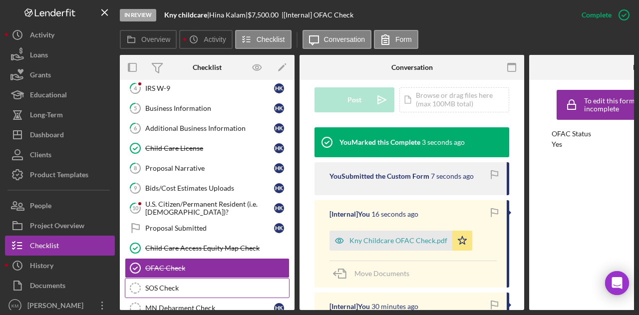
click at [187, 284] on div "SOS Check" at bounding box center [217, 288] width 144 height 8
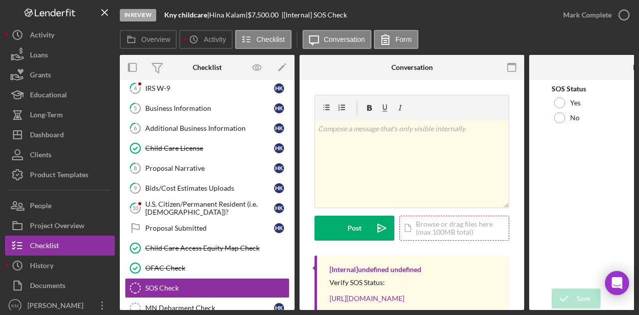
click at [443, 231] on div "Icon/Document Browse or drag files here (max 100MB total) Tap to choose files o…" at bounding box center [455, 228] width 110 height 25
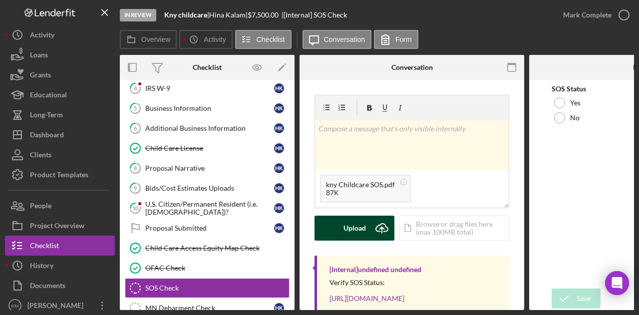
click at [378, 220] on icon "Icon/Upload" at bounding box center [382, 228] width 25 height 25
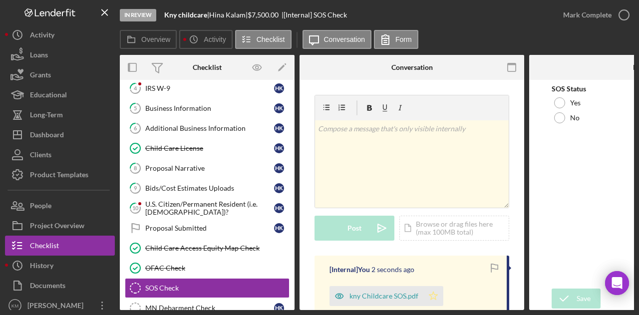
click at [434, 293] on icon "Icon/Star" at bounding box center [434, 296] width 20 height 20
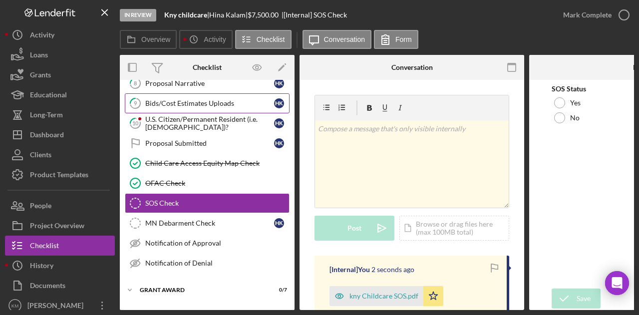
scroll to position [172, 0]
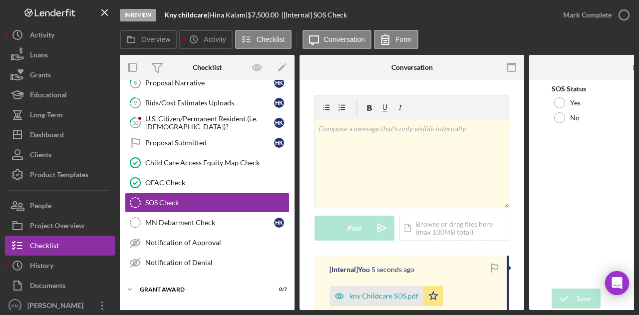
click at [568, 94] on div "SOS Status Yes No" at bounding box center [642, 105] width 180 height 40
click at [567, 99] on div "Yes" at bounding box center [642, 102] width 180 height 15
click at [580, 289] on div "Save" at bounding box center [584, 299] width 14 height 20
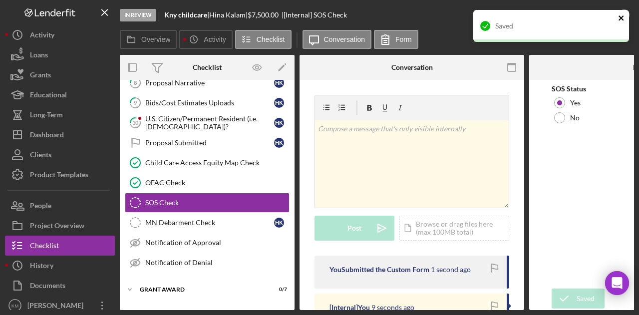
click at [619, 16] on icon "close" at bounding box center [621, 17] width 5 height 5
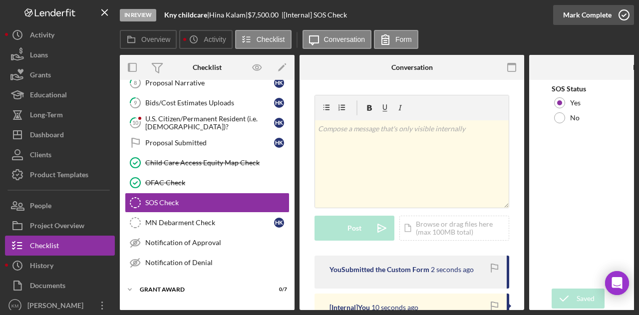
click at [631, 12] on icon "button" at bounding box center [624, 14] width 25 height 25
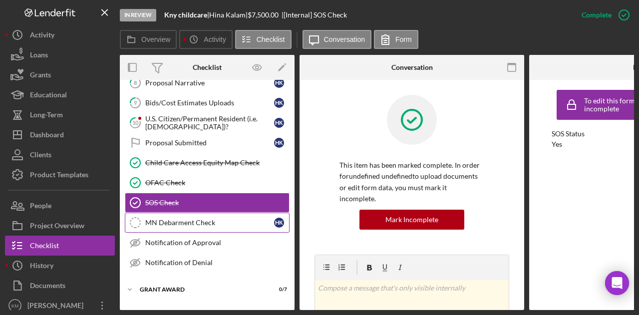
click at [206, 219] on div "MN Debarment Check" at bounding box center [209, 223] width 129 height 8
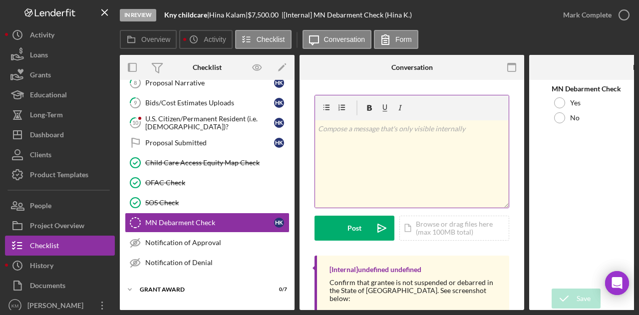
scroll to position [149, 0]
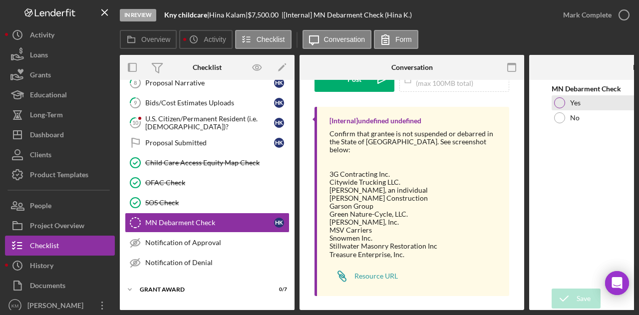
click at [571, 102] on label "Yes" at bounding box center [576, 103] width 10 height 8
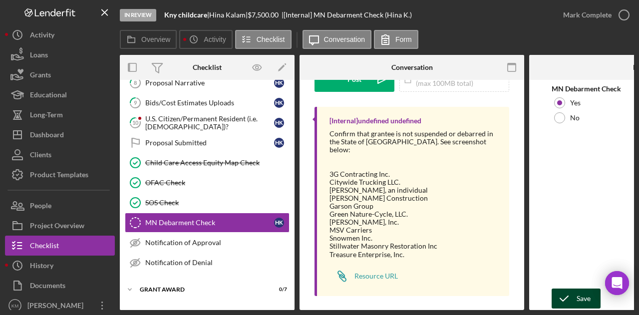
click at [572, 295] on icon "submit" at bounding box center [564, 298] width 25 height 25
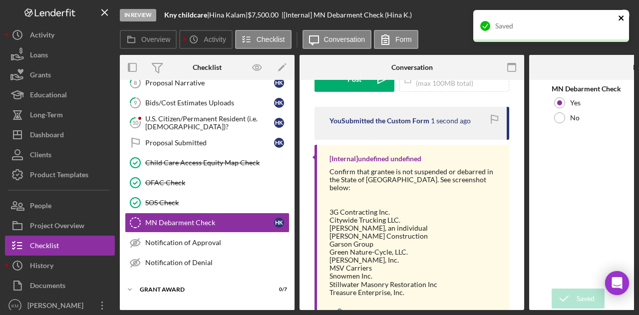
click at [624, 18] on icon "close" at bounding box center [621, 18] width 7 height 8
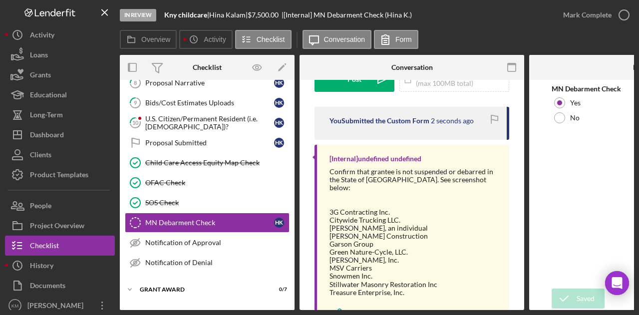
click at [624, 18] on div "Saved" at bounding box center [552, 30] width 160 height 44
click at [0, 0] on icon "button" at bounding box center [0, 0] width 0 height 0
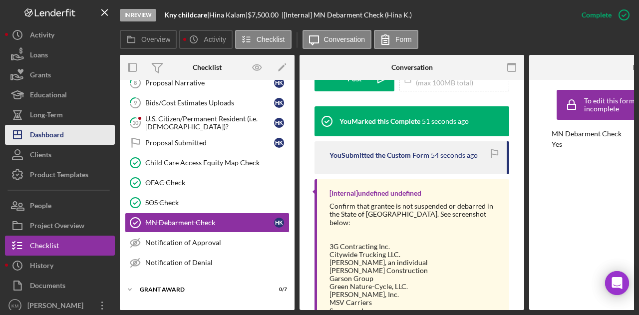
click at [69, 132] on button "Icon/Dashboard Dashboard" at bounding box center [60, 135] width 110 height 20
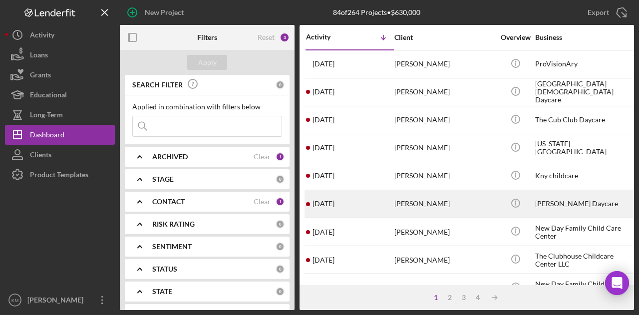
click at [461, 203] on div "[PERSON_NAME]" at bounding box center [445, 204] width 100 height 26
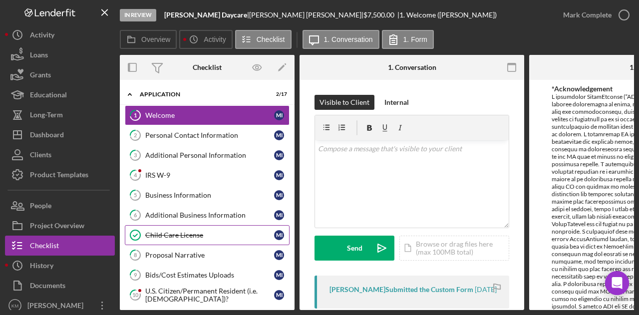
click at [184, 234] on div "Child Care License" at bounding box center [209, 235] width 129 height 8
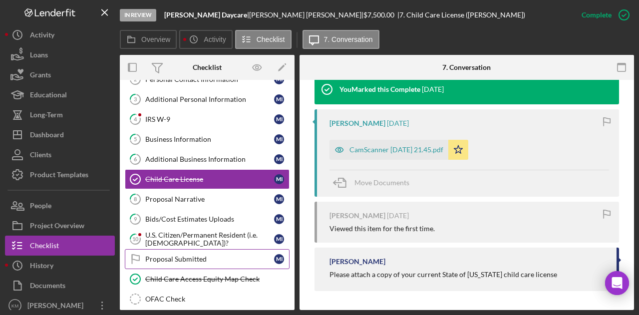
scroll to position [83, 0]
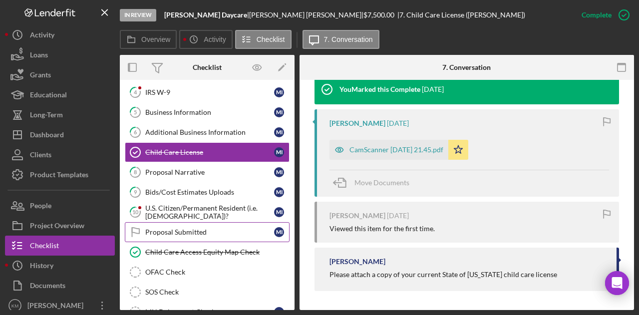
click at [224, 252] on div "Child Care Access Equity Map Check" at bounding box center [217, 252] width 144 height 8
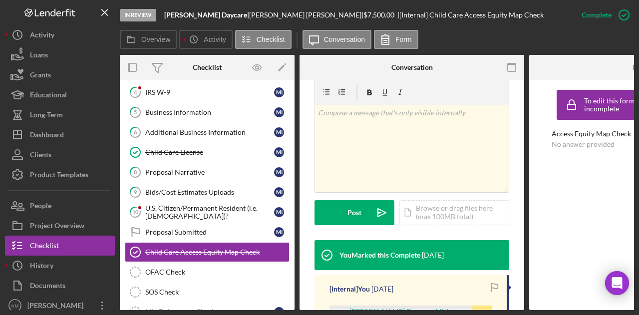
scroll to position [230, 0]
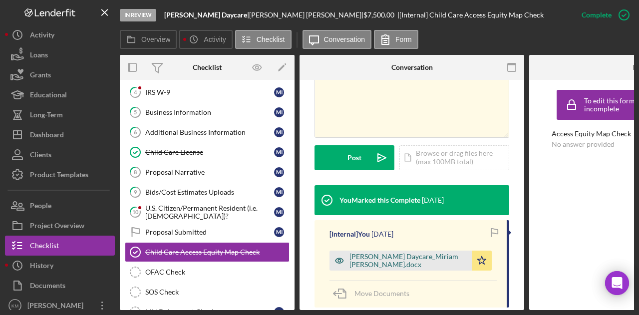
click at [366, 255] on div "[PERSON_NAME] Daycare_Miriam [PERSON_NAME].docx" at bounding box center [408, 261] width 117 height 16
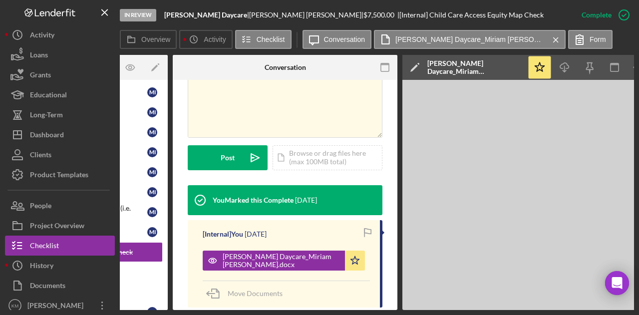
scroll to position [0, 0]
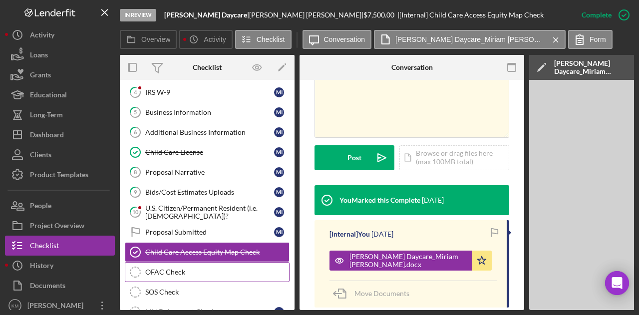
click at [196, 276] on link "OFAC Check OFAC Check" at bounding box center [207, 272] width 165 height 20
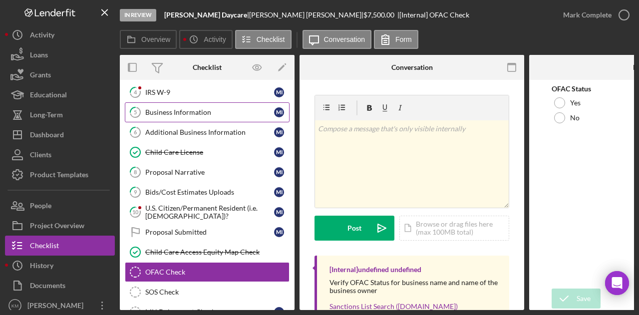
click at [206, 116] on link "5 Business Information M I" at bounding box center [207, 112] width 165 height 20
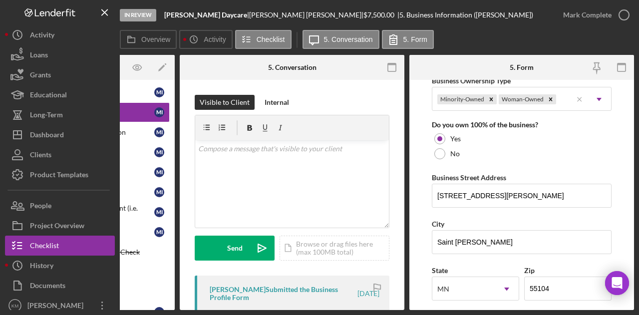
scroll to position [522, 0]
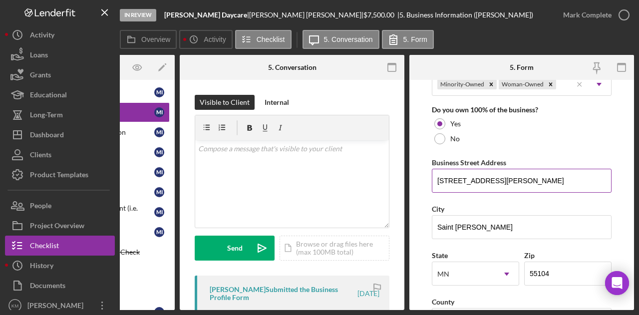
click at [494, 184] on input "[STREET_ADDRESS][PERSON_NAME]" at bounding box center [522, 181] width 180 height 24
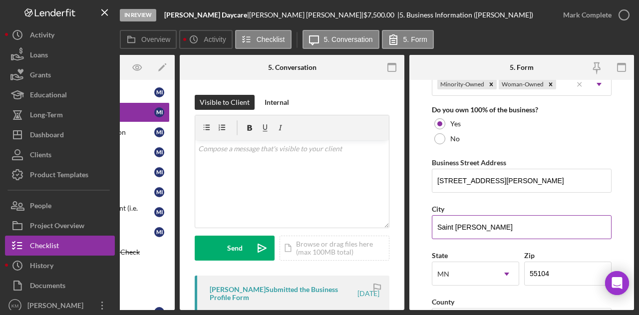
click at [453, 223] on input "Saint [PERSON_NAME]" at bounding box center [522, 227] width 180 height 24
click at [249, 11] on div "[PERSON_NAME] |" at bounding box center [306, 15] width 114 height 8
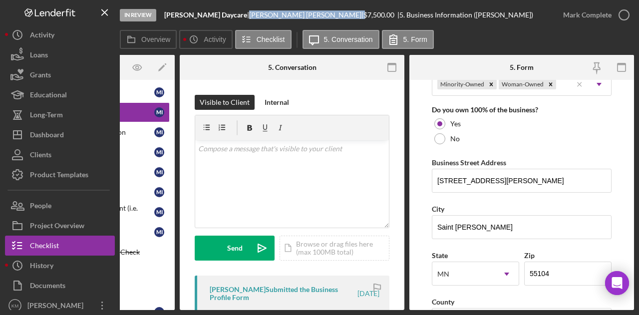
click at [249, 11] on div "[PERSON_NAME] |" at bounding box center [306, 15] width 114 height 8
copy div "[PERSON_NAME] |"
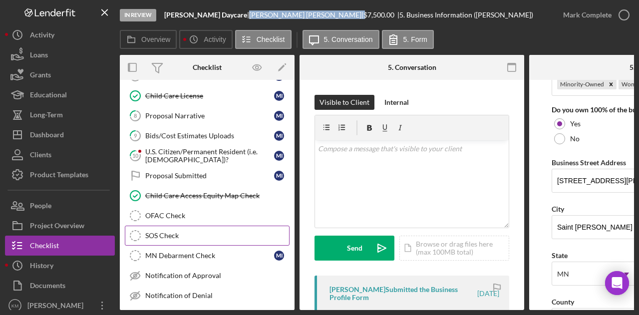
scroll to position [140, 0]
click at [167, 214] on div "OFAC Check" at bounding box center [217, 215] width 144 height 8
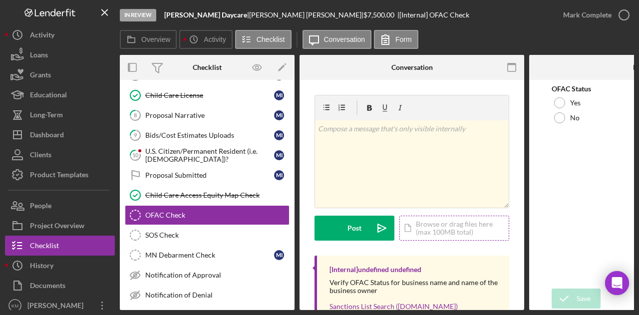
click at [434, 227] on div "Icon/Document Browse or drag files here (max 100MB total) Tap to choose files o…" at bounding box center [455, 228] width 110 height 25
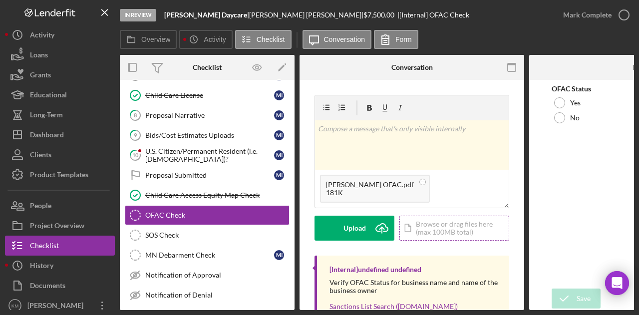
scroll to position [23, 0]
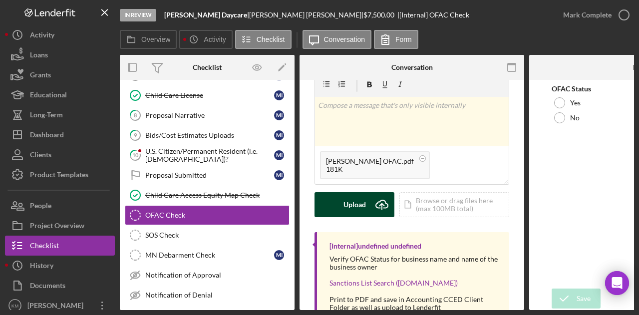
click at [374, 212] on icon "Icon/Upload" at bounding box center [382, 204] width 25 height 25
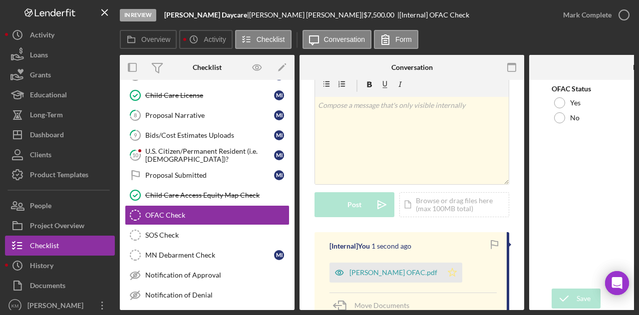
click at [453, 273] on icon "Icon/Star" at bounding box center [453, 273] width 20 height 20
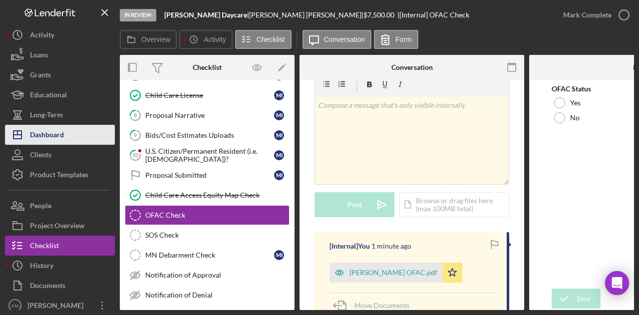
click at [74, 135] on button "Icon/Dashboard Dashboard" at bounding box center [60, 135] width 110 height 20
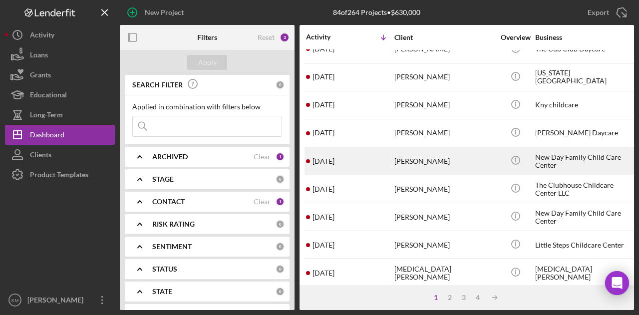
scroll to position [94, 0]
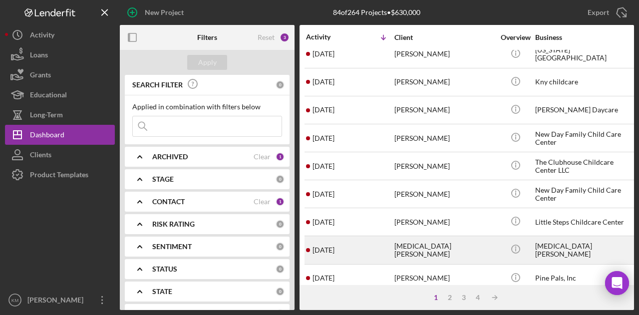
click at [416, 237] on div "[MEDICAL_DATA][PERSON_NAME]" at bounding box center [445, 250] width 100 height 26
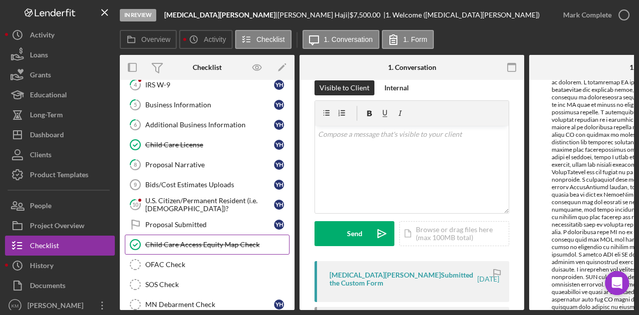
scroll to position [91, 0]
click at [201, 269] on link "OFAC Check OFAC Check" at bounding box center [207, 264] width 165 height 20
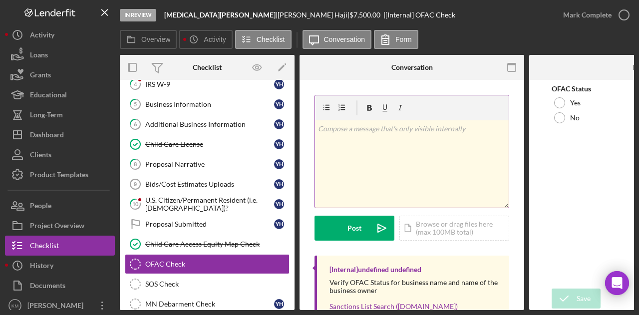
scroll to position [60, 0]
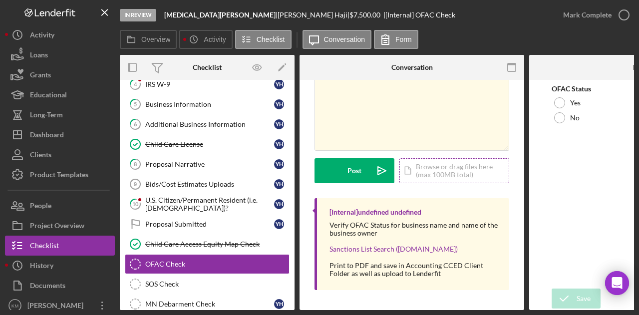
click at [447, 179] on div "Icon/Document Browse or drag files here (max 100MB total) Tap to choose files o…" at bounding box center [455, 170] width 110 height 25
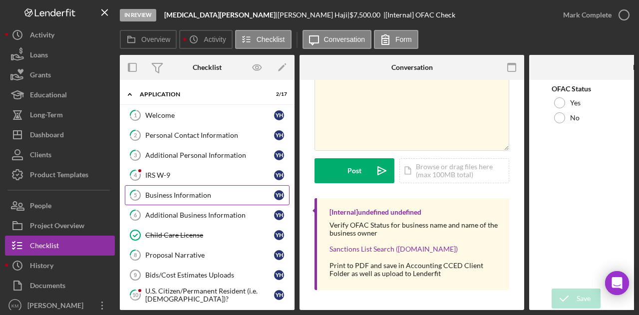
click at [177, 200] on link "5 Business Information Y H" at bounding box center [207, 195] width 165 height 20
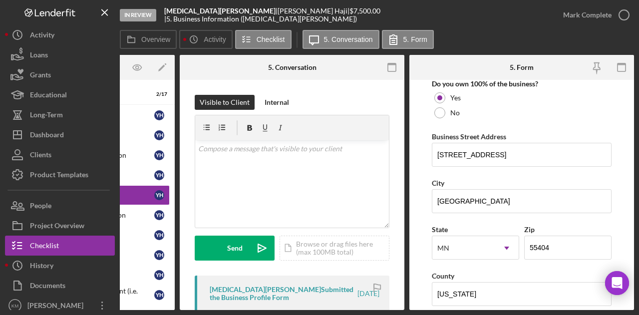
scroll to position [552, 0]
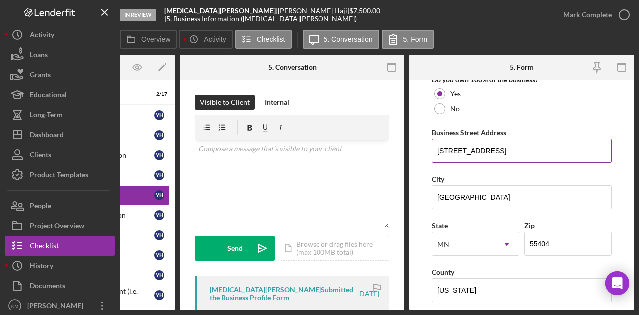
click at [507, 147] on input "[STREET_ADDRESS]" at bounding box center [522, 151] width 180 height 24
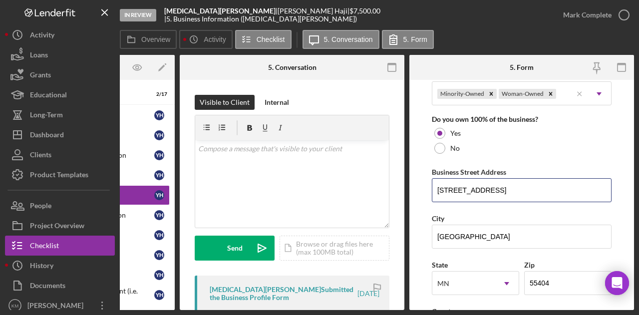
scroll to position [515, 0]
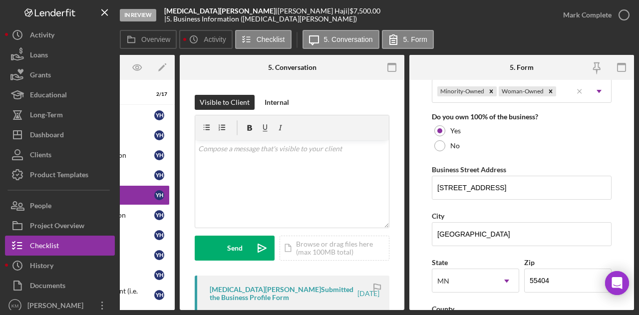
click at [278, 15] on div "[MEDICAL_DATA][PERSON_NAME] |" at bounding box center [314, 11] width 72 height 8
copy div "[MEDICAL_DATA][PERSON_NAME] |"
